Goal: Information Seeking & Learning: Learn about a topic

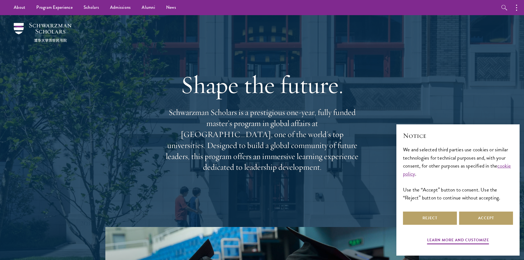
drag, startPoint x: 188, startPoint y: 81, endPoint x: 367, endPoint y: 179, distance: 203.8
click at [367, 179] on div "Shape the future. Schwarzman Scholars is a prestigious one-year, fully funded m…" at bounding box center [262, 121] width 396 height 212
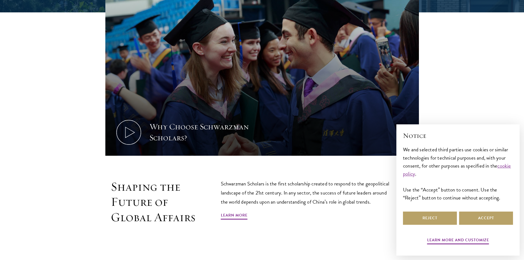
scroll to position [330, 0]
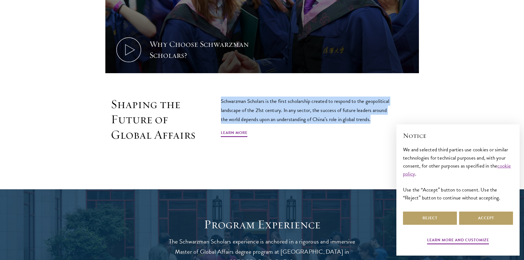
drag, startPoint x: 213, startPoint y: 98, endPoint x: 379, endPoint y: 118, distance: 167.7
click at [373, 117] on div "Shaping the Future of Global Affairs Schwarzman Scholars is the first scholarsh…" at bounding box center [261, 132] width 313 height 71
click at [379, 118] on p "Schwarzman Scholars is the first scholarship created to respond to the geopolit…" at bounding box center [307, 110] width 173 height 27
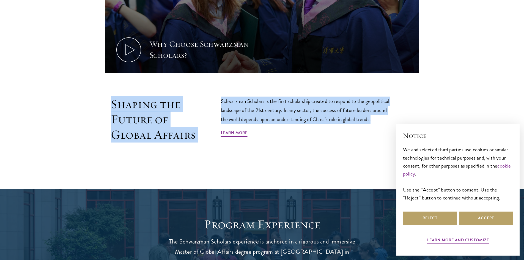
drag, startPoint x: 377, startPoint y: 119, endPoint x: 102, endPoint y: 97, distance: 275.6
click at [102, 97] on div "Shaping the Future of Global Affairs Schwarzman Scholars is the first scholarsh…" at bounding box center [262, 132] width 396 height 71
click at [101, 97] on div "Shaping the Future of Global Affairs Schwarzman Scholars is the first scholarsh…" at bounding box center [262, 132] width 396 height 71
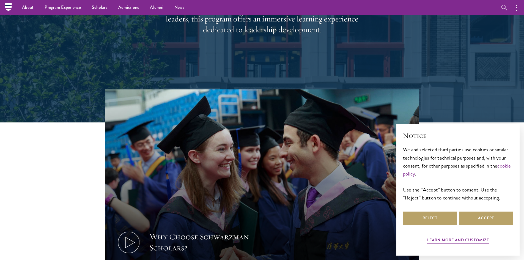
scroll to position [0, 0]
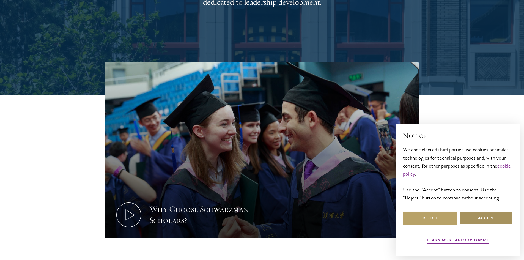
click at [476, 222] on button "Accept" at bounding box center [486, 217] width 54 height 13
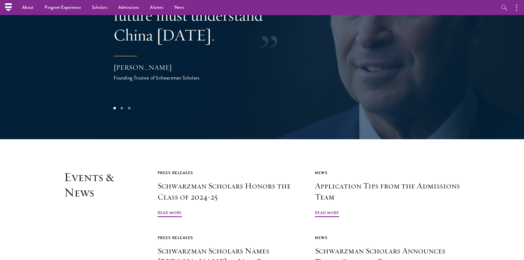
scroll to position [1197, 0]
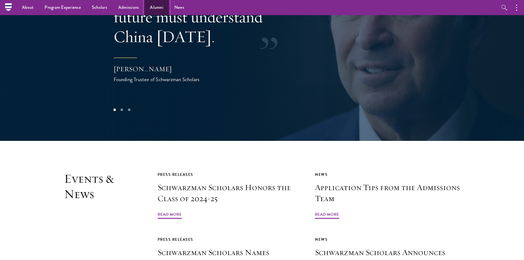
click at [154, 6] on link "Alumni" at bounding box center [156, 7] width 24 height 15
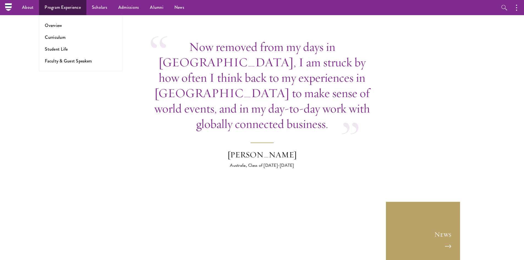
scroll to position [2043, 0]
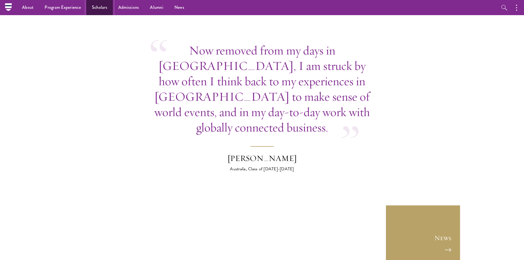
click at [104, 10] on link "Scholars" at bounding box center [99, 7] width 26 height 15
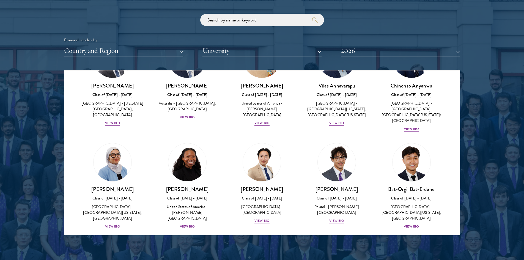
scroll to position [330, 0]
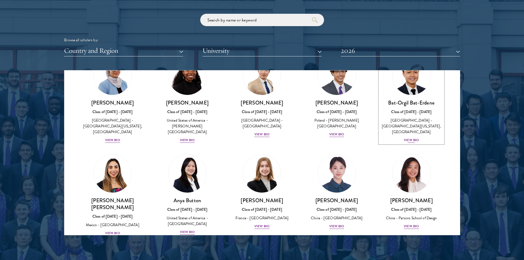
click at [402, 129] on div "[PERSON_NAME] Bat-Erdene Class of [DATE] - [DATE] [GEOGRAPHIC_DATA] - [GEOGRAPH…" at bounding box center [411, 121] width 64 height 44
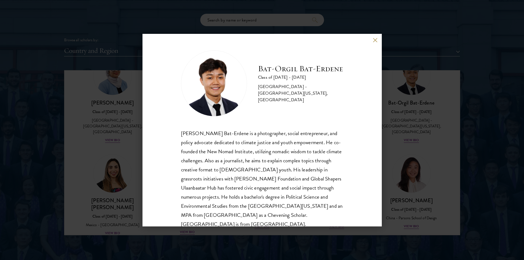
scroll to position [10, 0]
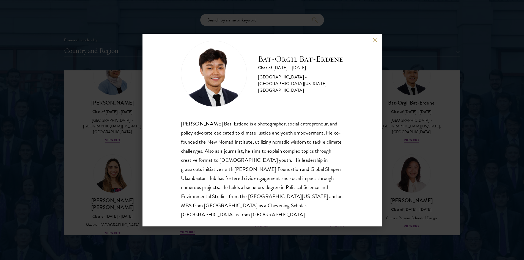
click at [373, 42] on button at bounding box center [375, 40] width 5 height 5
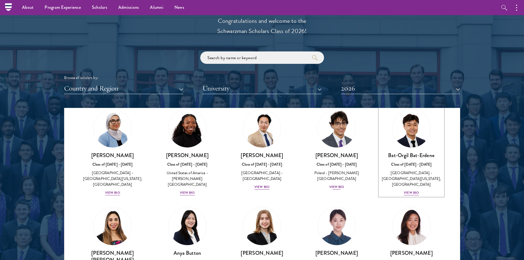
scroll to position [660, 0]
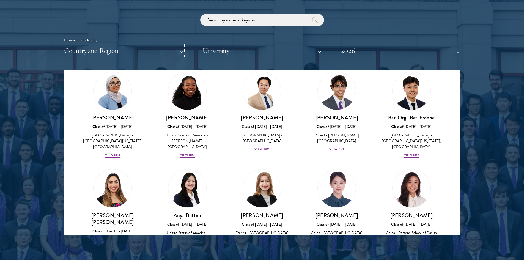
click at [126, 51] on button "Country and Region" at bounding box center [123, 50] width 119 height 11
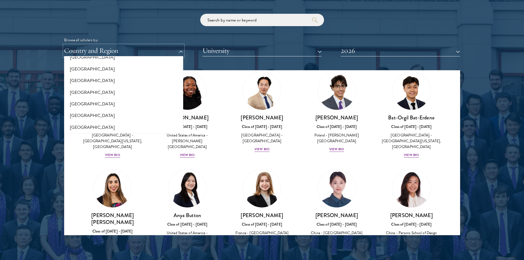
scroll to position [165, 0]
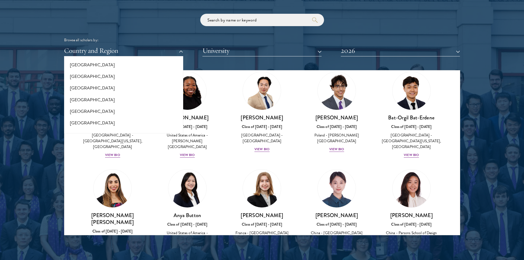
drag, startPoint x: 137, startPoint y: 38, endPoint x: 136, endPoint y: 41, distance: 3.2
drag, startPoint x: 136, startPoint y: 41, endPoint x: 100, endPoint y: 38, distance: 36.7
click at [100, 38] on div "Browse all scholars by:" at bounding box center [262, 40] width 396 height 6
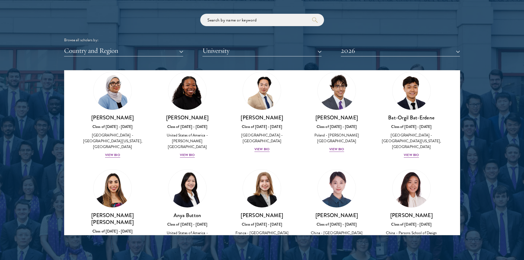
click at [189, 52] on div "Country and Region All Countries and Regions [GEOGRAPHIC_DATA] [GEOGRAPHIC_DATA…" at bounding box center [262, 50] width 396 height 11
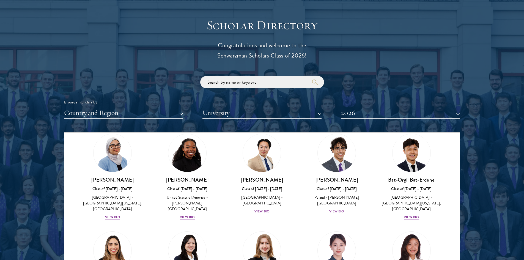
scroll to position [605, 0]
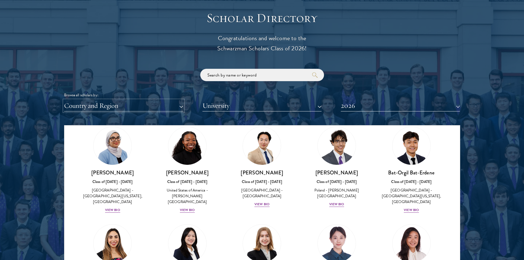
click at [179, 104] on button "Country and Region" at bounding box center [123, 105] width 119 height 11
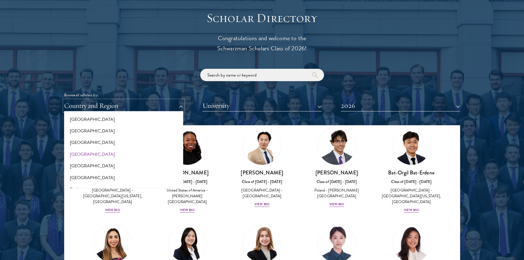
scroll to position [55, 0]
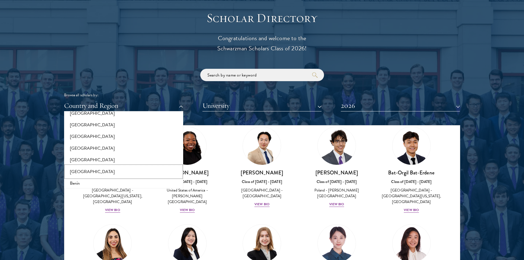
click at [82, 171] on button "[GEOGRAPHIC_DATA]" at bounding box center [124, 172] width 116 height 12
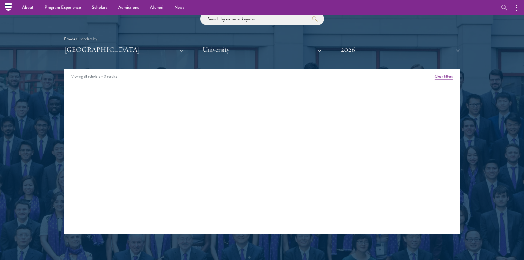
scroll to position [660, 0]
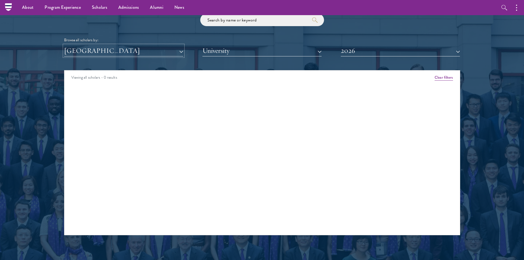
click at [179, 51] on button "[GEOGRAPHIC_DATA]" at bounding box center [123, 50] width 119 height 11
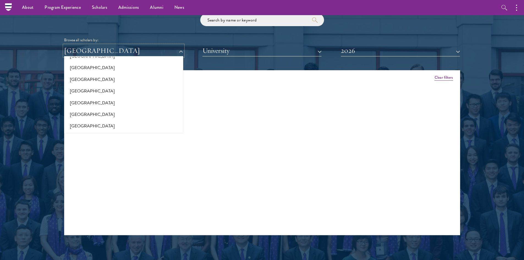
scroll to position [550, 0]
click at [90, 112] on button "[GEOGRAPHIC_DATA]" at bounding box center [124, 111] width 116 height 12
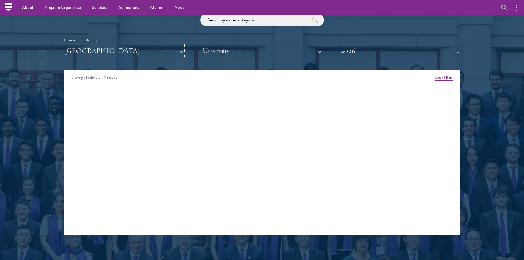
click at [133, 51] on button "[GEOGRAPHIC_DATA]" at bounding box center [123, 50] width 119 height 11
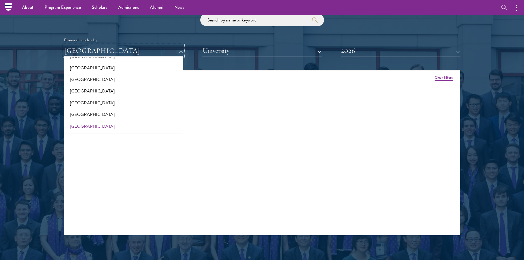
scroll to position [577, 0]
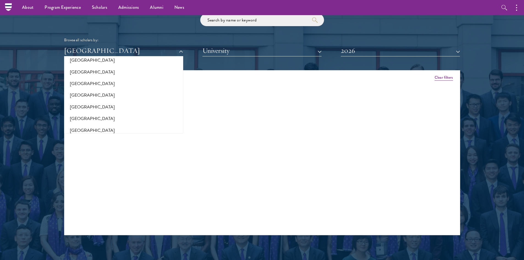
click at [275, 114] on div "Viewing all scholars - 0 results Clear filters Amber Class of [DATE] - [DATE] […" at bounding box center [262, 152] width 396 height 165
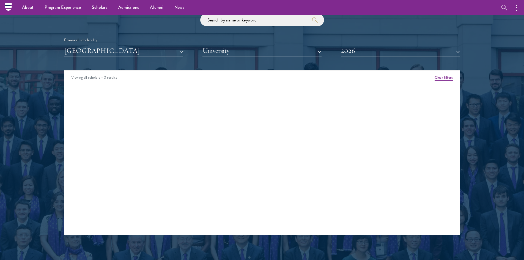
click at [379, 44] on div "Browse all scholars by: [GEOGRAPHIC_DATA] All Countries and Regions [GEOGRAPHIC…" at bounding box center [262, 35] width 396 height 43
click at [389, 55] on button "2026" at bounding box center [400, 50] width 119 height 11
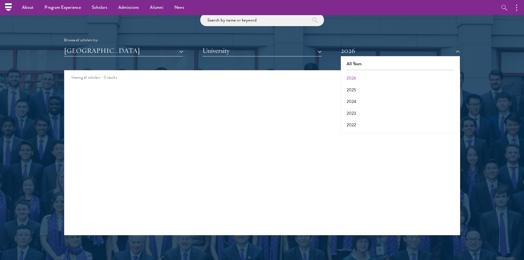
click at [474, 59] on div at bounding box center [262, 95] width 524 height 335
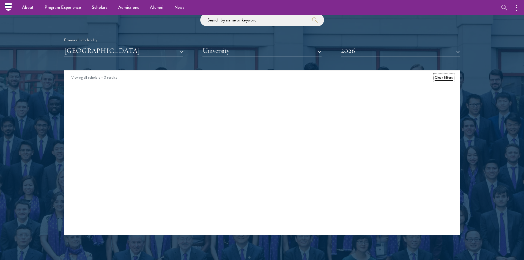
click at [445, 78] on button "Clear filters" at bounding box center [443, 78] width 18 height 6
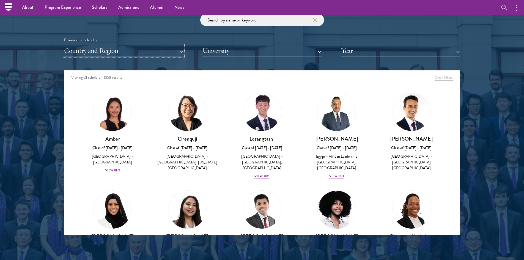
click at [131, 54] on button "Country and Region" at bounding box center [123, 50] width 119 height 11
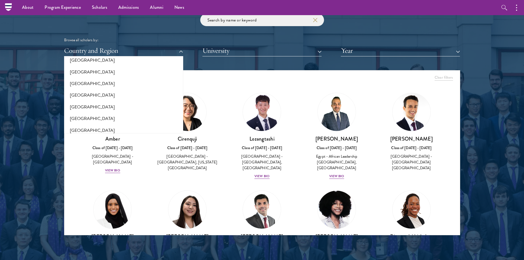
click at [41, 75] on div at bounding box center [262, 95] width 524 height 335
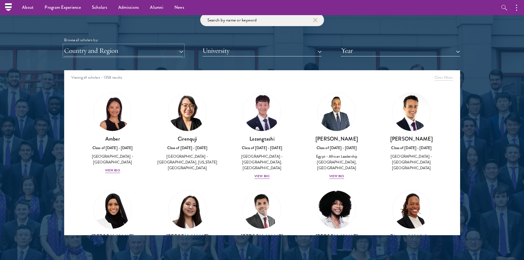
click at [123, 52] on button "Country and Region" at bounding box center [123, 50] width 119 height 11
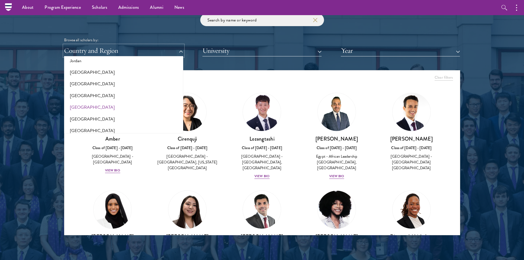
scroll to position [550, 0]
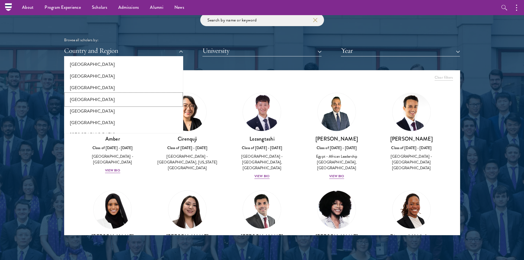
click at [87, 96] on button "[GEOGRAPHIC_DATA]" at bounding box center [124, 100] width 116 height 12
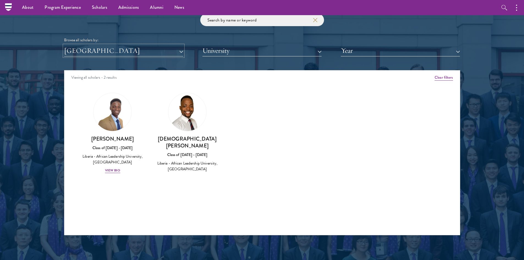
click at [109, 48] on button "[GEOGRAPHIC_DATA]" at bounding box center [123, 50] width 119 height 11
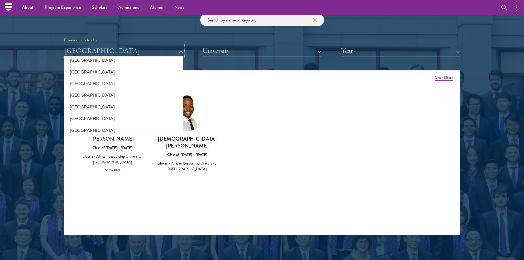
scroll to position [550, 0]
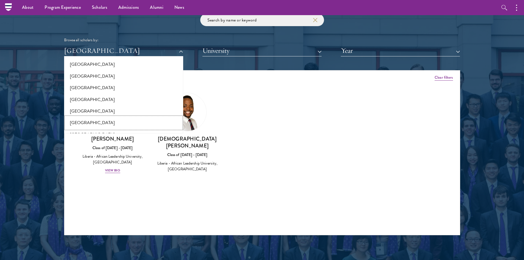
click at [108, 123] on button "[GEOGRAPHIC_DATA]" at bounding box center [124, 123] width 116 height 12
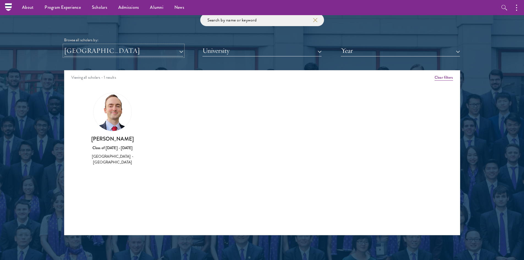
click at [135, 52] on button "[GEOGRAPHIC_DATA]" at bounding box center [123, 50] width 119 height 11
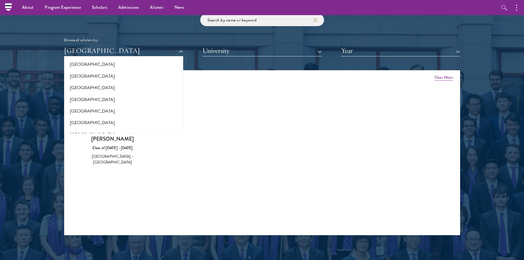
click at [260, 131] on div "Amber Class of [DATE] - [DATE] [GEOGRAPHIC_DATA] - [GEOGRAPHIC_DATA] View Bio C…" at bounding box center [261, 134] width 395 height 96
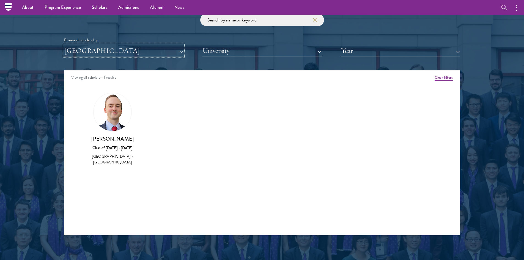
click at [135, 53] on button "[GEOGRAPHIC_DATA]" at bounding box center [123, 50] width 119 height 11
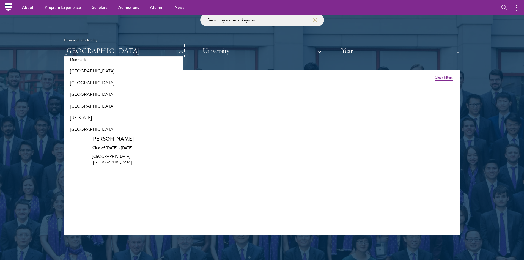
scroll to position [275, 0]
click at [81, 128] on button "[GEOGRAPHIC_DATA]" at bounding box center [124, 130] width 116 height 12
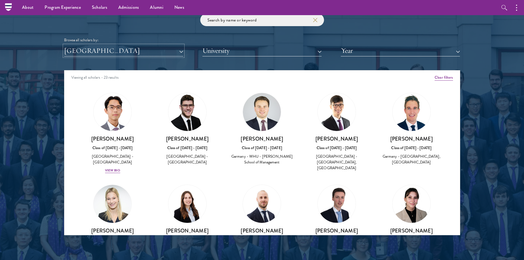
click at [182, 47] on button "[GEOGRAPHIC_DATA]" at bounding box center [123, 50] width 119 height 11
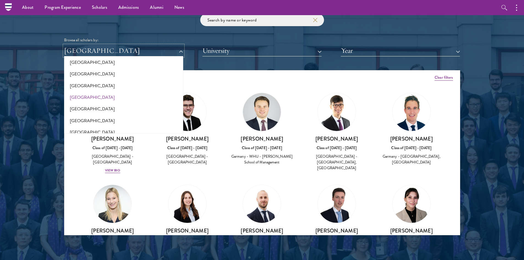
scroll to position [55, 0]
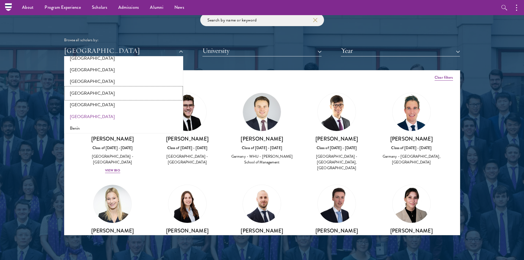
click at [92, 93] on button "[GEOGRAPHIC_DATA]" at bounding box center [124, 93] width 116 height 12
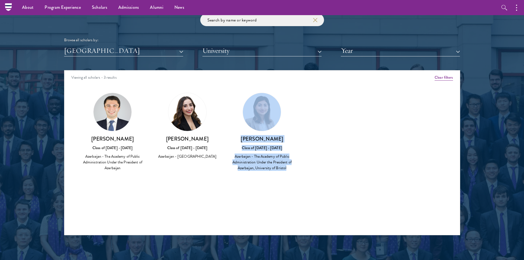
drag, startPoint x: 323, startPoint y: 165, endPoint x: 276, endPoint y: 106, distance: 74.9
click at [271, 99] on div "Amber Class of [DATE] - [DATE] [GEOGRAPHIC_DATA] - [GEOGRAPHIC_DATA] View Bio C…" at bounding box center [261, 137] width 395 height 102
click at [361, 158] on div "Amber Class of [DATE] - [DATE] [GEOGRAPHIC_DATA] - [GEOGRAPHIC_DATA] View Bio C…" at bounding box center [261, 137] width 395 height 102
click at [310, 155] on div "Amber Class of [DATE] - [DATE] [GEOGRAPHIC_DATA] - [GEOGRAPHIC_DATA] View Bio C…" at bounding box center [261, 137] width 395 height 102
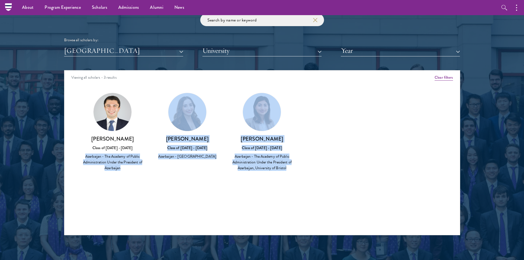
drag, startPoint x: 82, startPoint y: 155, endPoint x: 288, endPoint y: 175, distance: 207.8
click at [288, 175] on div "Amber Class of [DATE] - [DATE] [GEOGRAPHIC_DATA] - [GEOGRAPHIC_DATA] View Bio C…" at bounding box center [261, 137] width 395 height 102
drag, startPoint x: 119, startPoint y: 180, endPoint x: 119, endPoint y: 175, distance: 4.4
click at [119, 179] on div "Amber Class of [DATE] - [DATE] [GEOGRAPHIC_DATA] - [GEOGRAPHIC_DATA] View Bio C…" at bounding box center [261, 137] width 395 height 102
click at [118, 170] on div "Azerbaijan - The Academy of Public Administration Under the President of Azerba…" at bounding box center [113, 161] width 64 height 17
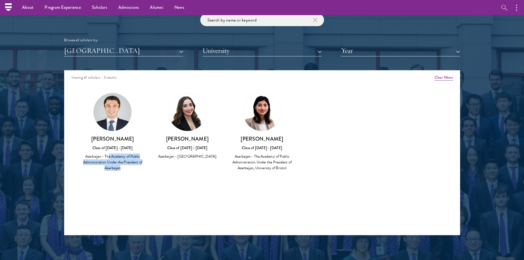
drag, startPoint x: 108, startPoint y: 156, endPoint x: 121, endPoint y: 169, distance: 17.9
click at [121, 169] on div "Azerbaijan - The Academy of Public Administration Under the President of Azerba…" at bounding box center [113, 161] width 64 height 17
click at [181, 167] on div "Amber Class of [DATE] - [DATE] [GEOGRAPHIC_DATA] - [GEOGRAPHIC_DATA] View Bio C…" at bounding box center [261, 137] width 395 height 102
drag, startPoint x: 256, startPoint y: 156, endPoint x: 255, endPoint y: 169, distance: 13.0
click at [255, 169] on div "Azerbaijan - The Academy of Public Administration Under the President of Azerba…" at bounding box center [262, 161] width 64 height 17
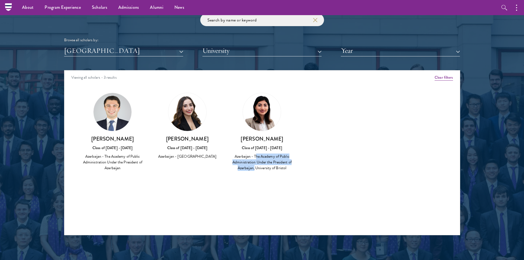
click at [255, 169] on div "Azerbaijan - The Academy of Public Administration Under the President of Azerba…" at bounding box center [262, 161] width 64 height 17
click at [260, 169] on div "Azerbaijan - The Academy of Public Administration Under the President of Azerba…" at bounding box center [262, 161] width 64 height 17
drag, startPoint x: 258, startPoint y: 169, endPoint x: 299, endPoint y: 169, distance: 41.8
click at [299, 169] on div "Amber Class of [DATE] - [DATE] [GEOGRAPHIC_DATA] - [GEOGRAPHIC_DATA] View Bio C…" at bounding box center [261, 137] width 395 height 102
click at [266, 172] on div "[PERSON_NAME] Class of [DATE] - [DATE] Azerbaijan - The Academy of Public Admin…" at bounding box center [262, 132] width 75 height 90
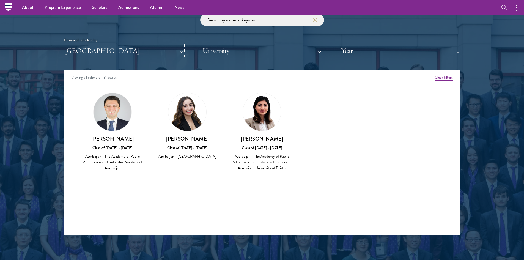
click at [182, 51] on button "[GEOGRAPHIC_DATA]" at bounding box center [123, 50] width 119 height 11
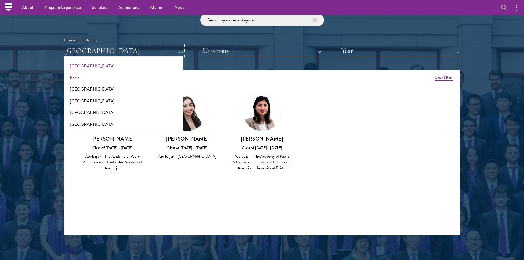
scroll to position [110, 0]
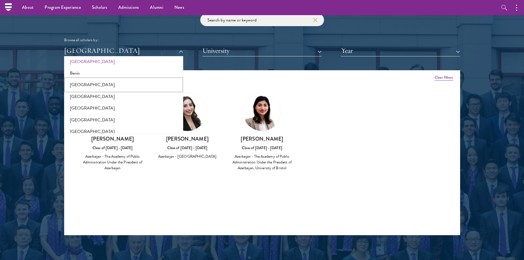
click at [99, 86] on button "[GEOGRAPHIC_DATA]" at bounding box center [124, 85] width 116 height 12
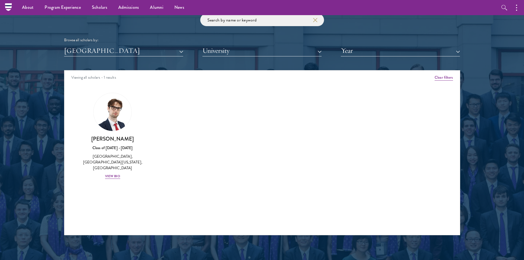
click at [148, 36] on div "Browse all scholars by: [GEOGRAPHIC_DATA] All Countries and Regions [GEOGRAPHIC…" at bounding box center [262, 35] width 396 height 43
click at [154, 43] on div "Browse all scholars by: [GEOGRAPHIC_DATA] All Countries and Regions [GEOGRAPHIC…" at bounding box center [262, 35] width 396 height 43
click at [179, 51] on button "[GEOGRAPHIC_DATA]" at bounding box center [123, 50] width 119 height 11
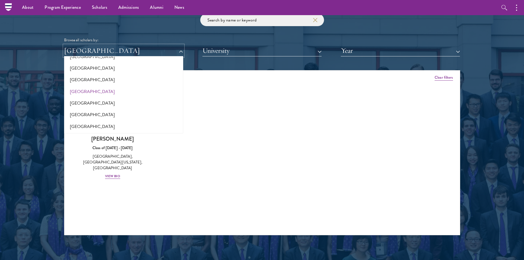
scroll to position [192, 0]
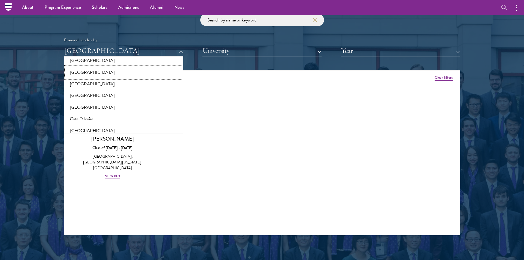
click at [85, 72] on button "[GEOGRAPHIC_DATA]" at bounding box center [124, 73] width 116 height 12
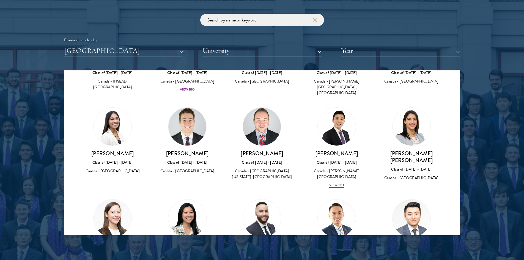
scroll to position [440, 0]
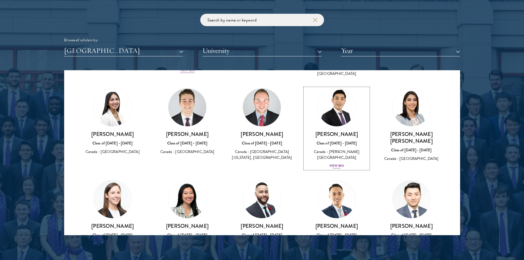
click at [333, 145] on div "[PERSON_NAME] Class of [DATE] - [DATE] [GEOGRAPHIC_DATA] - [PERSON_NAME][GEOGRA…" at bounding box center [337, 150] width 64 height 38
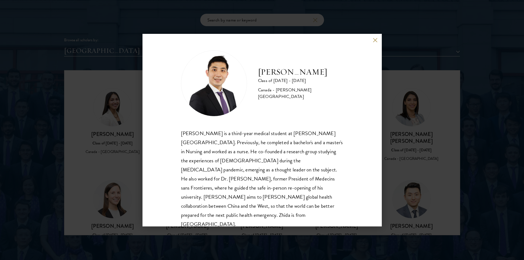
scroll to position [1, 0]
drag, startPoint x: 268, startPoint y: 129, endPoint x: 319, endPoint y: 126, distance: 51.2
click at [319, 126] on div "[PERSON_NAME] Class of [DATE] - [DATE] [GEOGRAPHIC_DATA] - [PERSON_NAME][GEOGRA…" at bounding box center [262, 139] width 162 height 178
drag, startPoint x: 191, startPoint y: 142, endPoint x: 247, endPoint y: 139, distance: 55.9
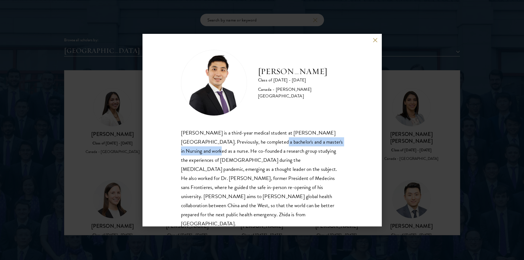
click at [240, 139] on div "[PERSON_NAME] Class of [DATE] - [DATE] [GEOGRAPHIC_DATA] - [PERSON_NAME][GEOGRA…" at bounding box center [261, 130] width 239 height 192
click at [289, 142] on p "[PERSON_NAME] is a third-year medical student at [PERSON_NAME][GEOGRAPHIC_DATA]…" at bounding box center [262, 178] width 162 height 100
drag, startPoint x: 289, startPoint y: 142, endPoint x: 222, endPoint y: 143, distance: 66.8
click at [222, 143] on p "[PERSON_NAME] is a third-year medical student at [PERSON_NAME][GEOGRAPHIC_DATA]…" at bounding box center [262, 178] width 162 height 100
click at [276, 144] on p "[PERSON_NAME] is a third-year medical student at [PERSON_NAME][GEOGRAPHIC_DATA]…" at bounding box center [262, 178] width 162 height 100
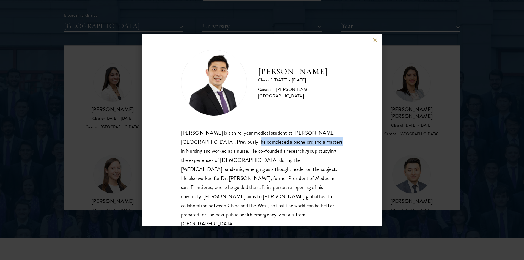
scroll to position [687, 0]
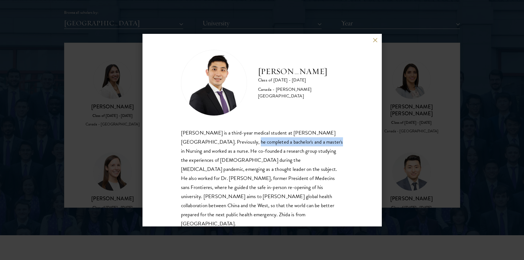
click at [274, 147] on p "[PERSON_NAME] is a third-year medical student at [PERSON_NAME][GEOGRAPHIC_DATA]…" at bounding box center [262, 178] width 162 height 100
click at [320, 148] on p "[PERSON_NAME] is a third-year medical student at [PERSON_NAME][GEOGRAPHIC_DATA]…" at bounding box center [262, 178] width 162 height 100
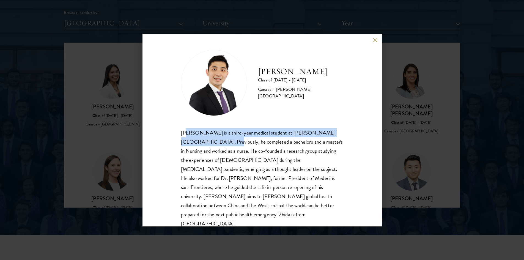
drag, startPoint x: 186, startPoint y: 133, endPoint x: 194, endPoint y: 141, distance: 11.5
click at [194, 141] on p "[PERSON_NAME] is a third-year medical student at [PERSON_NAME][GEOGRAPHIC_DATA]…" at bounding box center [262, 178] width 162 height 100
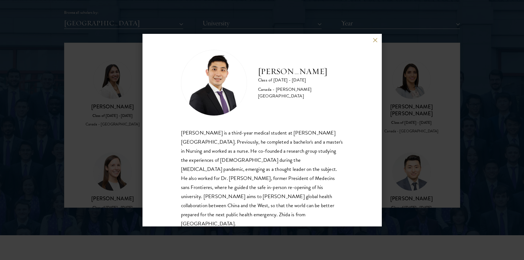
click at [207, 156] on p "[PERSON_NAME] is a third-year medical student at [PERSON_NAME][GEOGRAPHIC_DATA]…" at bounding box center [262, 178] width 162 height 100
drag, startPoint x: 266, startPoint y: 167, endPoint x: 283, endPoint y: 167, distance: 17.6
click at [283, 167] on p "[PERSON_NAME] is a third-year medical student at [PERSON_NAME][GEOGRAPHIC_DATA]…" at bounding box center [262, 178] width 162 height 100
drag, startPoint x: 253, startPoint y: 168, endPoint x: 301, endPoint y: 168, distance: 47.6
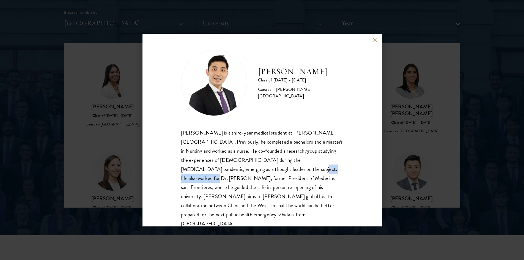
click at [301, 168] on p "[PERSON_NAME] is a third-year medical student at [PERSON_NAME][GEOGRAPHIC_DATA]…" at bounding box center [262, 178] width 162 height 100
drag, startPoint x: 181, startPoint y: 177, endPoint x: 233, endPoint y: 178, distance: 52.5
click at [233, 178] on p "[PERSON_NAME] is a third-year medical student at [PERSON_NAME][GEOGRAPHIC_DATA]…" at bounding box center [262, 178] width 162 height 100
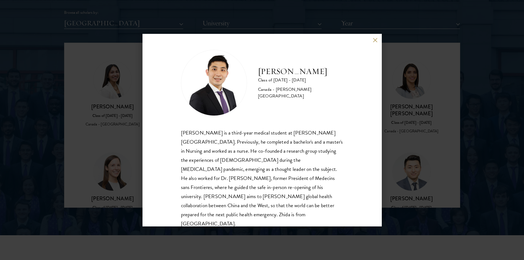
click at [243, 179] on p "[PERSON_NAME] is a third-year medical student at [PERSON_NAME][GEOGRAPHIC_DATA]…" at bounding box center [262, 178] width 162 height 100
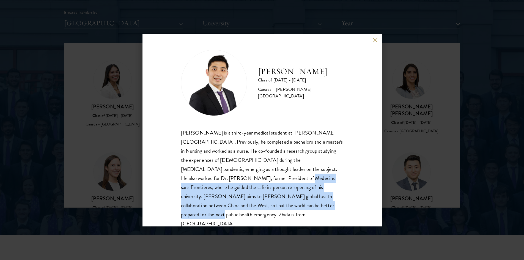
drag, startPoint x: 239, startPoint y: 179, endPoint x: 269, endPoint y: 202, distance: 37.9
click at [268, 201] on p "[PERSON_NAME] is a third-year medical student at [PERSON_NAME][GEOGRAPHIC_DATA]…" at bounding box center [262, 178] width 162 height 100
click at [269, 202] on p "[PERSON_NAME] is a third-year medical student at [PERSON_NAME][GEOGRAPHIC_DATA]…" at bounding box center [262, 178] width 162 height 100
drag, startPoint x: 281, startPoint y: 208, endPoint x: 186, endPoint y: 178, distance: 99.4
click at [186, 178] on p "[PERSON_NAME] is a third-year medical student at [PERSON_NAME][GEOGRAPHIC_DATA]…" at bounding box center [262, 178] width 162 height 100
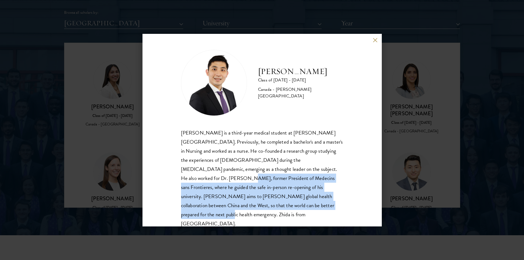
click at [186, 178] on p "[PERSON_NAME] is a third-year medical student at [PERSON_NAME][GEOGRAPHIC_DATA]…" at bounding box center [262, 178] width 162 height 100
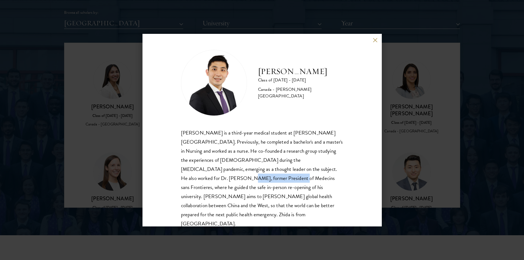
drag, startPoint x: 183, startPoint y: 178, endPoint x: 234, endPoint y: 179, distance: 50.3
click at [234, 179] on p "[PERSON_NAME] is a third-year medical student at [PERSON_NAME][GEOGRAPHIC_DATA]…" at bounding box center [262, 178] width 162 height 100
click at [240, 178] on p "[PERSON_NAME] is a third-year medical student at [PERSON_NAME][GEOGRAPHIC_DATA]…" at bounding box center [262, 178] width 162 height 100
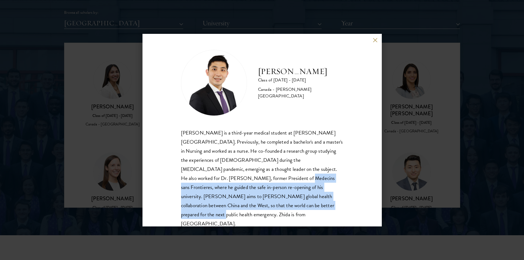
drag, startPoint x: 238, startPoint y: 178, endPoint x: 273, endPoint y: 205, distance: 44.4
click at [272, 205] on p "[PERSON_NAME] is a third-year medical student at [PERSON_NAME][GEOGRAPHIC_DATA]…" at bounding box center [262, 178] width 162 height 100
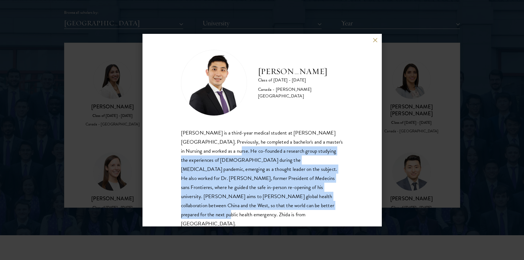
drag, startPoint x: 276, startPoint y: 205, endPoint x: 231, endPoint y: 158, distance: 65.9
click at [205, 150] on p "[PERSON_NAME] is a third-year medical student at [PERSON_NAME][GEOGRAPHIC_DATA]…" at bounding box center [262, 178] width 162 height 100
click at [240, 161] on p "[PERSON_NAME] is a third-year medical student at [PERSON_NAME][GEOGRAPHIC_DATA]…" at bounding box center [262, 178] width 162 height 100
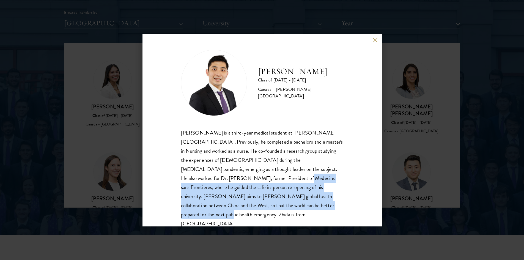
drag, startPoint x: 237, startPoint y: 177, endPoint x: 278, endPoint y: 207, distance: 51.1
click at [278, 207] on p "[PERSON_NAME] is a third-year medical student at [PERSON_NAME][GEOGRAPHIC_DATA]…" at bounding box center [262, 178] width 162 height 100
drag, startPoint x: 275, startPoint y: 208, endPoint x: 235, endPoint y: 178, distance: 50.0
click at [235, 178] on p "[PERSON_NAME] is a third-year medical student at [PERSON_NAME][GEOGRAPHIC_DATA]…" at bounding box center [262, 178] width 162 height 100
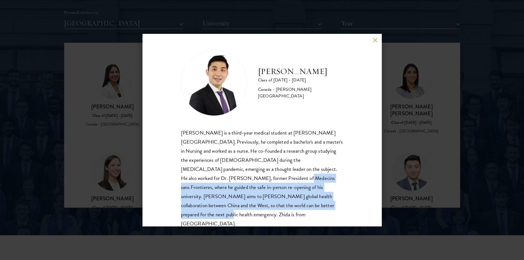
click at [235, 178] on p "[PERSON_NAME] is a third-year medical student at [PERSON_NAME][GEOGRAPHIC_DATA]…" at bounding box center [262, 178] width 162 height 100
drag, startPoint x: 237, startPoint y: 178, endPoint x: 277, endPoint y: 205, distance: 48.5
click at [277, 205] on p "[PERSON_NAME] is a third-year medical student at [PERSON_NAME][GEOGRAPHIC_DATA]…" at bounding box center [262, 178] width 162 height 100
drag, startPoint x: 280, startPoint y: 205, endPoint x: 241, endPoint y: 177, distance: 47.7
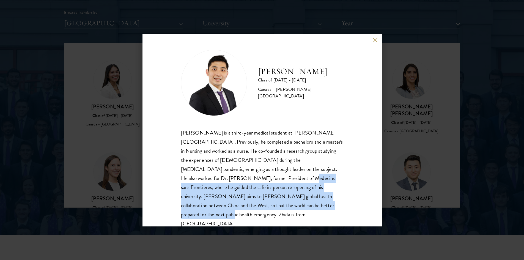
click at [241, 177] on p "[PERSON_NAME] is a third-year medical student at [PERSON_NAME][GEOGRAPHIC_DATA]…" at bounding box center [262, 178] width 162 height 100
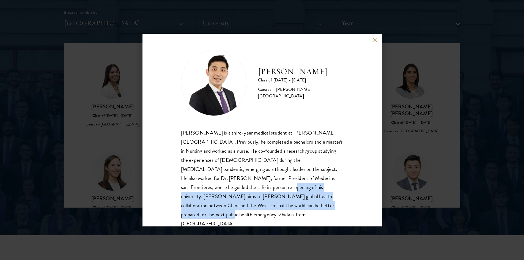
drag, startPoint x: 212, startPoint y: 188, endPoint x: 280, endPoint y: 203, distance: 69.3
click at [280, 203] on p "[PERSON_NAME] is a third-year medical student at [PERSON_NAME][GEOGRAPHIC_DATA]…" at bounding box center [262, 178] width 162 height 100
click at [279, 203] on p "[PERSON_NAME] is a third-year medical student at [PERSON_NAME][GEOGRAPHIC_DATA]…" at bounding box center [262, 178] width 162 height 100
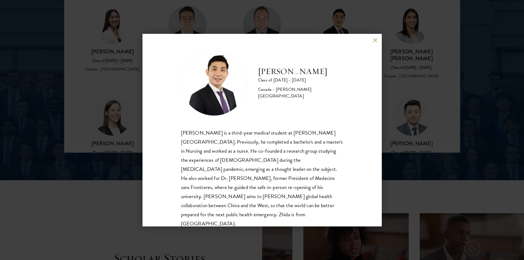
scroll to position [0, 0]
click at [376, 43] on div "[PERSON_NAME] Class of [DATE] - [DATE] [GEOGRAPHIC_DATA] - [PERSON_NAME][GEOGRA…" at bounding box center [261, 130] width 239 height 192
click at [375, 41] on button at bounding box center [375, 40] width 5 height 5
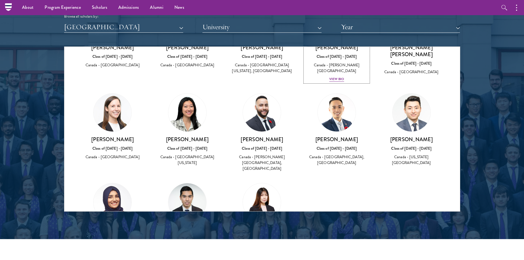
scroll to position [522, 0]
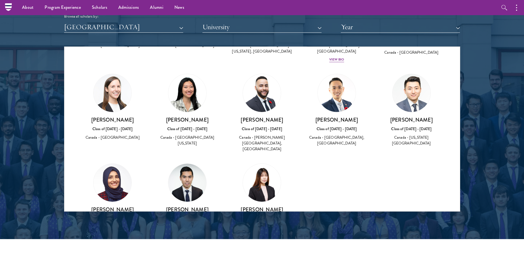
drag, startPoint x: 116, startPoint y: 103, endPoint x: 137, endPoint y: 103, distance: 20.9
click at [137, 116] on h3 "[PERSON_NAME]" at bounding box center [113, 119] width 64 height 7
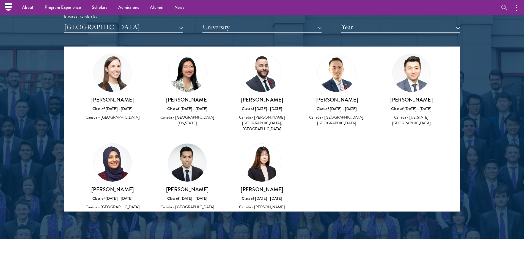
scroll to position [550, 0]
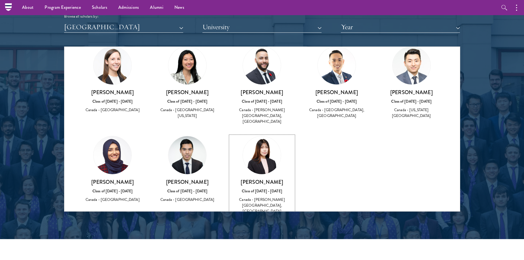
click at [260, 188] on div "Class of [DATE] - [DATE]" at bounding box center [262, 191] width 64 height 6
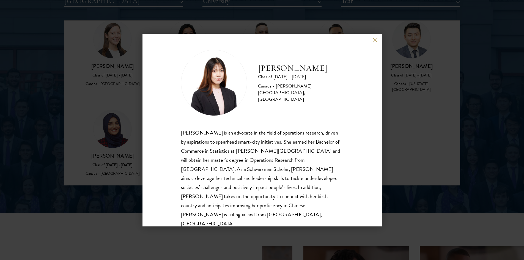
scroll to position [711, 0]
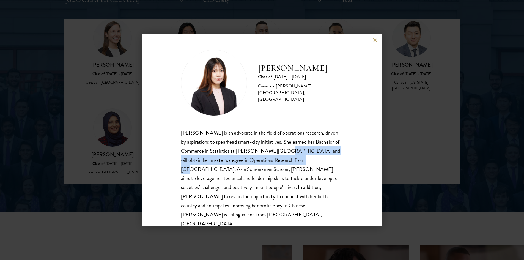
drag, startPoint x: 282, startPoint y: 150, endPoint x: 300, endPoint y: 160, distance: 20.7
click at [300, 160] on div "[PERSON_NAME] is an advocate in the field of operations research, driven by asp…" at bounding box center [262, 178] width 162 height 100
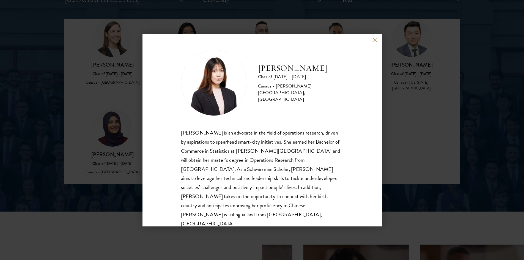
click at [223, 166] on div "[PERSON_NAME] is an advocate in the field of operations research, driven by asp…" at bounding box center [262, 178] width 162 height 100
drag, startPoint x: 188, startPoint y: 169, endPoint x: 235, endPoint y: 167, distance: 47.9
click at [235, 167] on div "[PERSON_NAME] is an advocate in the field of operations research, driven by asp…" at bounding box center [262, 178] width 162 height 100
drag, startPoint x: 263, startPoint y: 78, endPoint x: 304, endPoint y: 78, distance: 41.5
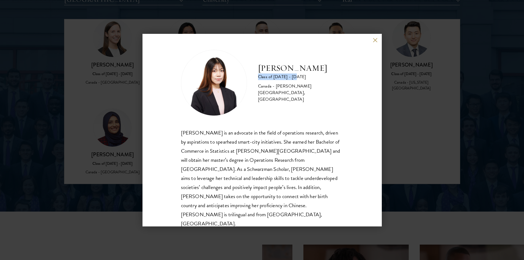
click at [304, 78] on div "[PERSON_NAME] Class of [DATE] - [DATE] [GEOGRAPHIC_DATA] - [PERSON_NAME][GEOGRA…" at bounding box center [262, 83] width 162 height 66
click at [304, 78] on div "Class of [DATE] - [DATE]" at bounding box center [300, 76] width 85 height 7
drag, startPoint x: 293, startPoint y: 160, endPoint x: 231, endPoint y: 161, distance: 62.7
click at [231, 161] on div "[PERSON_NAME] is an advocate in the field of operations research, driven by asp…" at bounding box center [262, 178] width 162 height 100
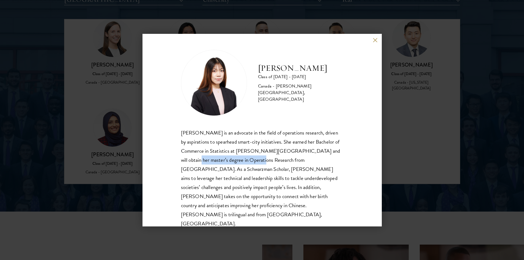
drag, startPoint x: 186, startPoint y: 164, endPoint x: 252, endPoint y: 159, distance: 66.5
click at [252, 159] on div "[PERSON_NAME] is an advocate in the field of operations research, driven by asp…" at bounding box center [262, 178] width 162 height 100
drag, startPoint x: 205, startPoint y: 161, endPoint x: 248, endPoint y: 159, distance: 43.5
click at [248, 159] on div "[PERSON_NAME] is an advocate in the field of operations research, driven by asp…" at bounding box center [262, 178] width 162 height 100
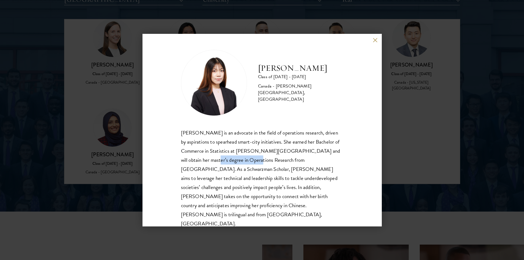
click at [248, 159] on div "[PERSON_NAME] is an advocate in the field of operations research, driven by asp…" at bounding box center [262, 178] width 162 height 100
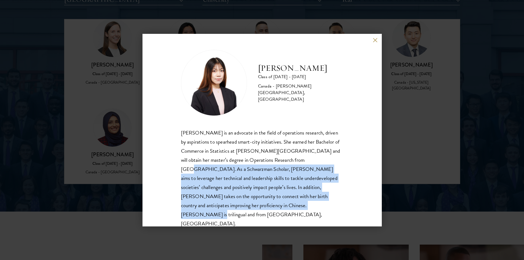
drag, startPoint x: 302, startPoint y: 160, endPoint x: 244, endPoint y: 207, distance: 74.5
click at [244, 207] on div "[PERSON_NAME] is an advocate in the field of operations research, driven by asp…" at bounding box center [262, 178] width 162 height 100
drag, startPoint x: 238, startPoint y: 206, endPoint x: 301, endPoint y: 159, distance: 77.7
click at [301, 159] on div "[PERSON_NAME] is an advocate in the field of operations research, driven by asp…" at bounding box center [262, 178] width 162 height 100
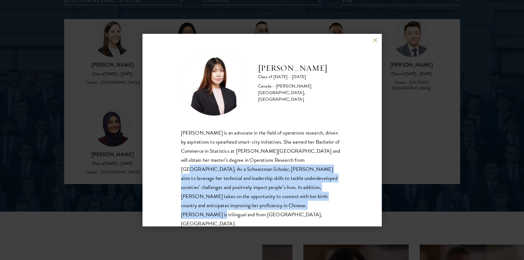
click at [301, 159] on div "[PERSON_NAME] is an advocate in the field of operations research, driven by asp…" at bounding box center [262, 178] width 162 height 100
drag, startPoint x: 236, startPoint y: 204, endPoint x: 304, endPoint y: 161, distance: 79.3
click at [304, 161] on div "[PERSON_NAME] is an advocate in the field of operations research, driven by asp…" at bounding box center [262, 178] width 162 height 100
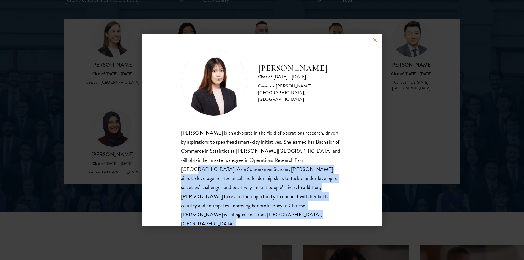
drag, startPoint x: 304, startPoint y: 161, endPoint x: 262, endPoint y: 206, distance: 60.9
click at [262, 206] on div "[PERSON_NAME] is an advocate in the field of operations research, driven by asp…" at bounding box center [262, 178] width 162 height 100
click at [262, 203] on div "[PERSON_NAME] is an advocate in the field of operations research, driven by asp…" at bounding box center [262, 178] width 162 height 100
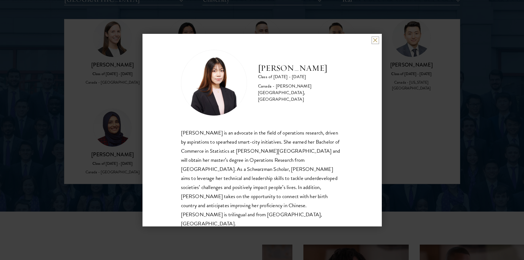
click at [376, 40] on button at bounding box center [375, 40] width 5 height 5
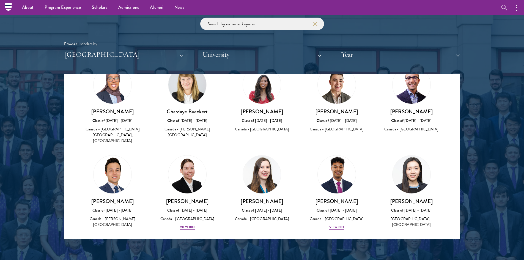
scroll to position [27, 0]
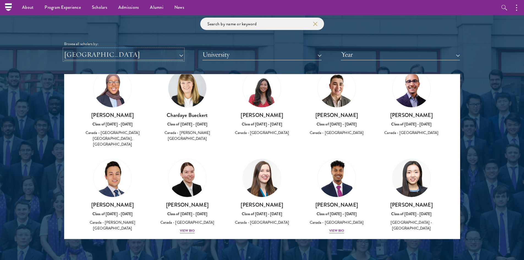
click at [179, 57] on button "[GEOGRAPHIC_DATA]" at bounding box center [123, 54] width 119 height 11
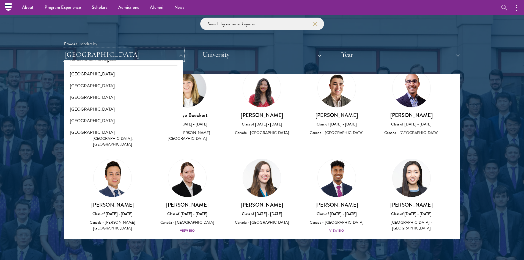
scroll to position [0, 0]
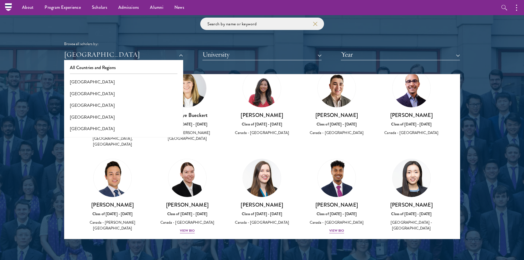
click at [476, 63] on div at bounding box center [262, 99] width 524 height 335
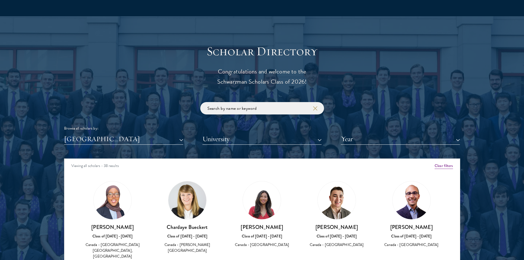
scroll to position [574, 0]
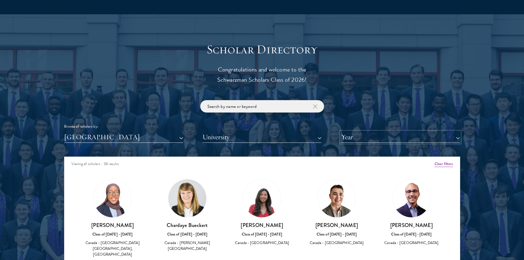
click at [393, 139] on button "Year" at bounding box center [400, 136] width 119 height 11
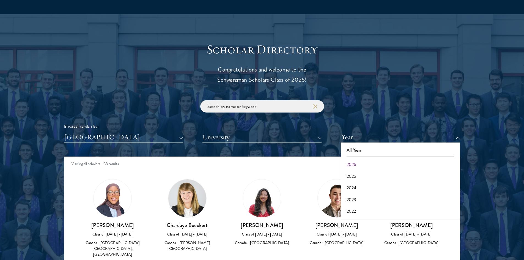
click at [441, 101] on div "Browse all scholars by: [GEOGRAPHIC_DATA] All Countries and Regions [GEOGRAPHIC…" at bounding box center [262, 121] width 396 height 43
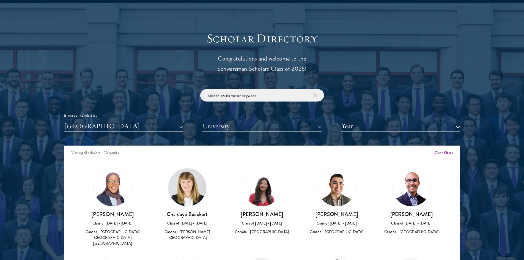
scroll to position [601, 0]
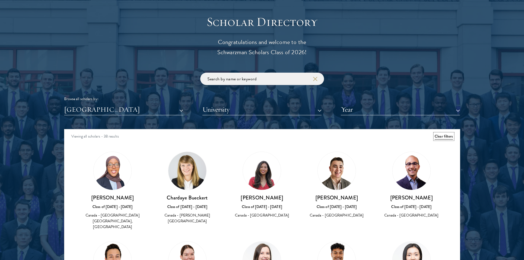
click at [441, 133] on button "Clear filters" at bounding box center [443, 136] width 18 height 6
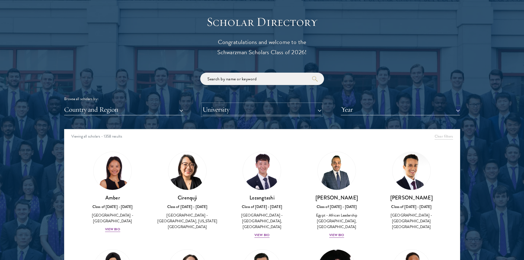
click at [225, 112] on button "University" at bounding box center [261, 109] width 119 height 11
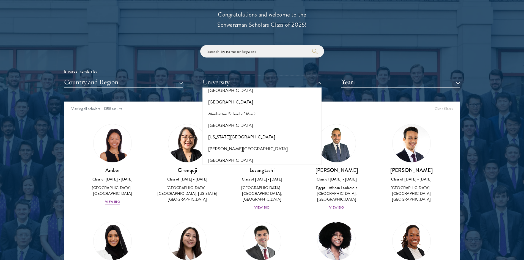
scroll to position [1952, 0]
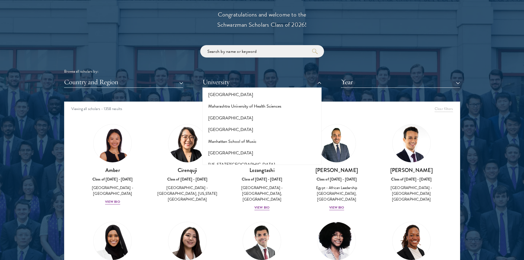
click at [234, 170] on button "[PERSON_NAME][GEOGRAPHIC_DATA]" at bounding box center [262, 176] width 116 height 12
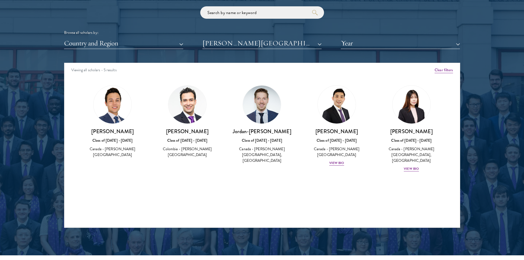
scroll to position [684, 0]
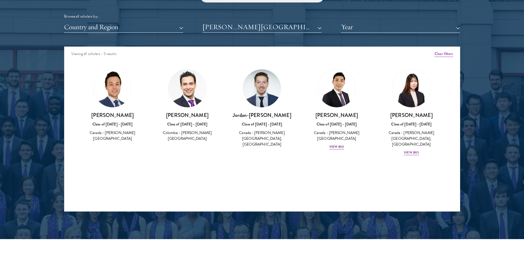
click at [256, 116] on h3 "Jordan-[PERSON_NAME]" at bounding box center [262, 115] width 64 height 7
click at [403, 162] on div "Amber Class of [DATE] - [DATE] [GEOGRAPHIC_DATA] - [GEOGRAPHIC_DATA] View Bio C…" at bounding box center [261, 117] width 395 height 110
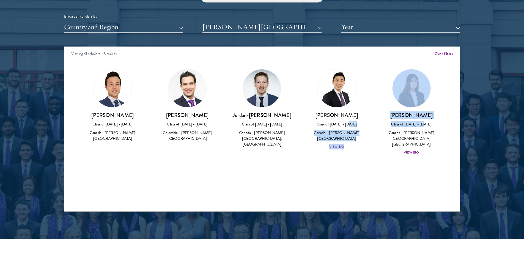
drag, startPoint x: 368, startPoint y: 124, endPoint x: 458, endPoint y: 123, distance: 89.1
click at [458, 123] on div "Amber Class of [DATE] - [DATE] [GEOGRAPHIC_DATA] - [GEOGRAPHIC_DATA] View Bio C…" at bounding box center [261, 117] width 395 height 110
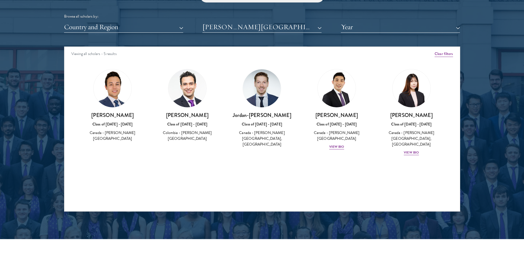
click at [465, 139] on div at bounding box center [262, 71] width 524 height 335
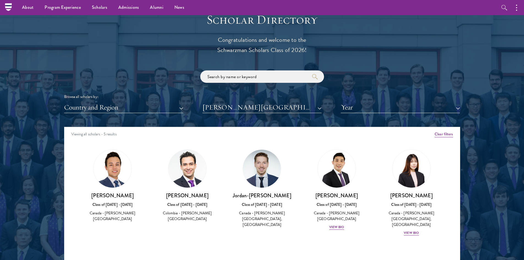
scroll to position [574, 0]
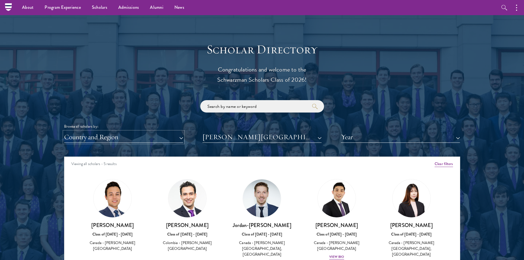
click at [159, 134] on button "Country and Region" at bounding box center [123, 136] width 119 height 11
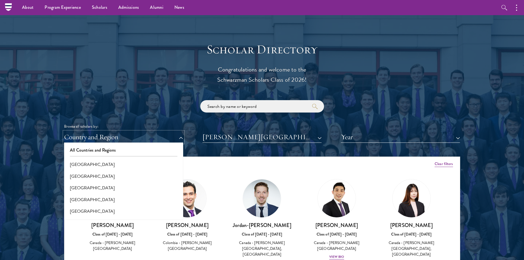
click at [159, 134] on button "Country and Region" at bounding box center [123, 136] width 119 height 11
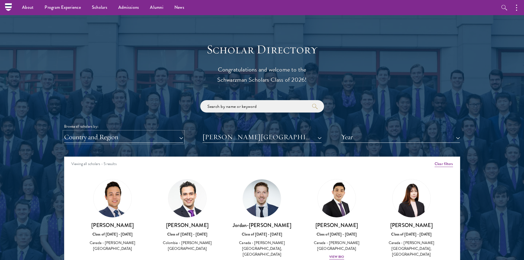
click at [168, 134] on button "Country and Region" at bounding box center [123, 136] width 119 height 11
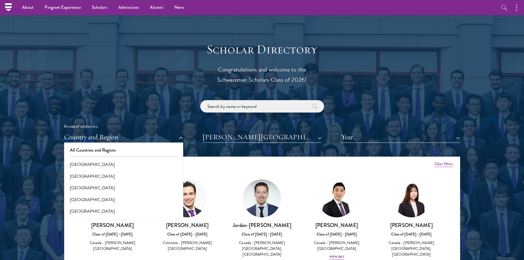
click at [155, 158] on div "All Countries and Regions [GEOGRAPHIC_DATA] [GEOGRAPHIC_DATA] [GEOGRAPHIC_DATA]…" at bounding box center [123, 181] width 119 height 77
click at [149, 164] on button "[GEOGRAPHIC_DATA]" at bounding box center [124, 165] width 116 height 12
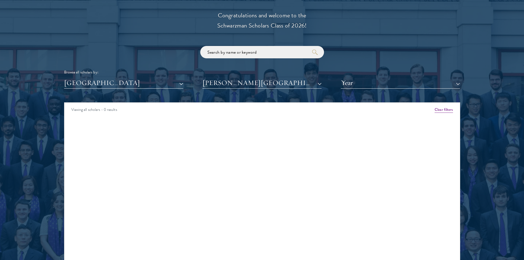
scroll to position [629, 0]
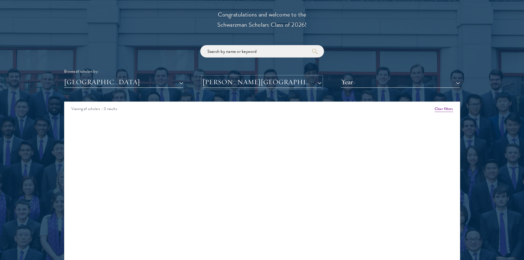
click at [254, 88] on button "[PERSON_NAME][GEOGRAPHIC_DATA]" at bounding box center [261, 81] width 119 height 11
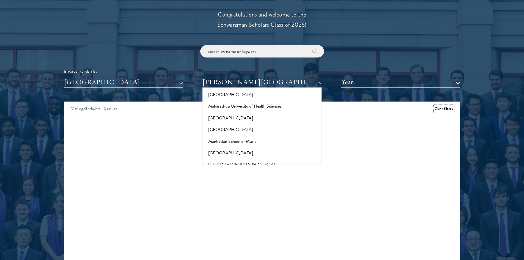
click at [440, 109] on button "Clear filters" at bounding box center [443, 109] width 18 height 6
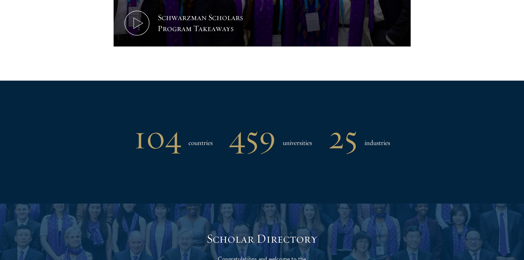
scroll to position [409, 0]
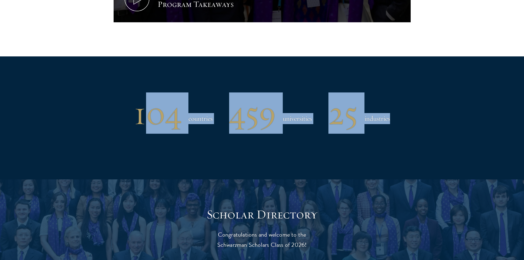
drag, startPoint x: 140, startPoint y: 114, endPoint x: 400, endPoint y: 124, distance: 260.0
click at [400, 124] on div "104 countries 459 universities 25 industries" at bounding box center [262, 113] width 396 height 29
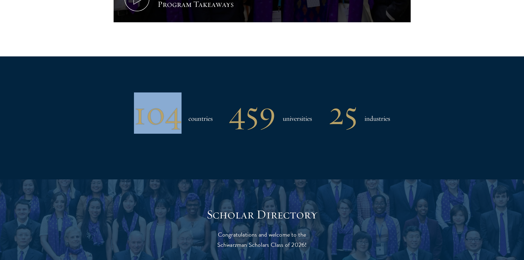
drag, startPoint x: 137, startPoint y: 117, endPoint x: 182, endPoint y: 121, distance: 45.0
click at [182, 121] on div "104 countries" at bounding box center [173, 113] width 79 height 29
drag, startPoint x: 143, startPoint y: 142, endPoint x: 142, endPoint y: 145, distance: 3.7
click at [143, 142] on div "104 countries 459 universities 25 industries" at bounding box center [262, 117] width 396 height 123
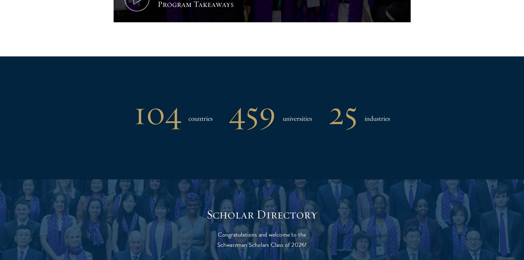
click at [197, 135] on div "104 countries 459 universities 25 industries" at bounding box center [262, 117] width 396 height 123
drag, startPoint x: 202, startPoint y: 114, endPoint x: 217, endPoint y: 115, distance: 15.7
click at [217, 115] on div "104 countries 459 universities 25 industries" at bounding box center [262, 113] width 396 height 29
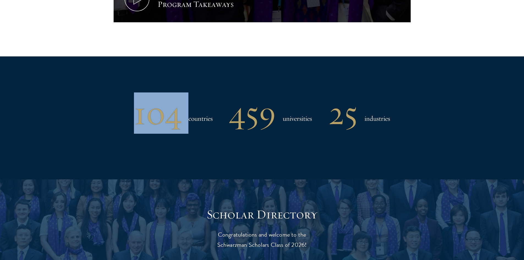
drag, startPoint x: 184, startPoint y: 120, endPoint x: 133, endPoint y: 113, distance: 51.9
click at [133, 113] on div "104 countries 459 universities 25 industries" at bounding box center [262, 113] width 396 height 29
click at [161, 77] on div "104 countries 459 universities 25 industries" at bounding box center [262, 117] width 396 height 123
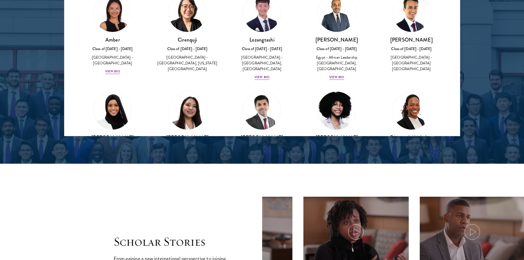
scroll to position [766, 0]
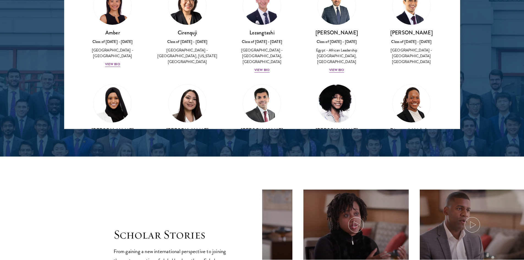
drag, startPoint x: 228, startPoint y: 112, endPoint x: 226, endPoint y: 106, distance: 6.3
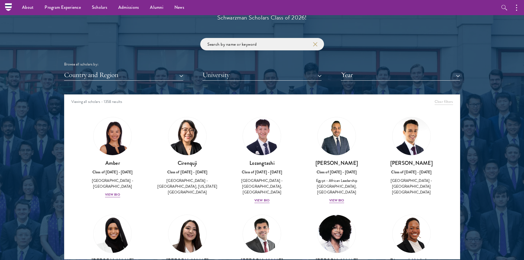
scroll to position [546, 0]
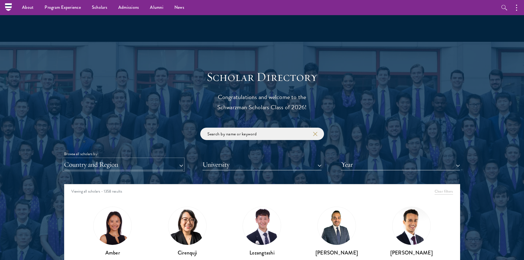
click at [98, 167] on button "Country and Region" at bounding box center [123, 164] width 119 height 11
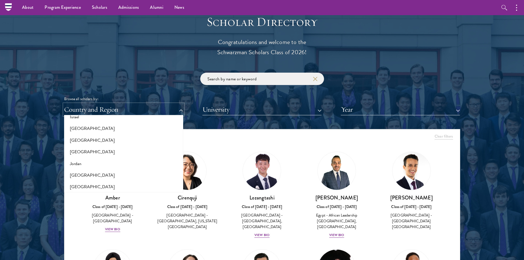
scroll to position [466, 0]
click at [82, 172] on button "[GEOGRAPHIC_DATA]" at bounding box center [124, 173] width 116 height 12
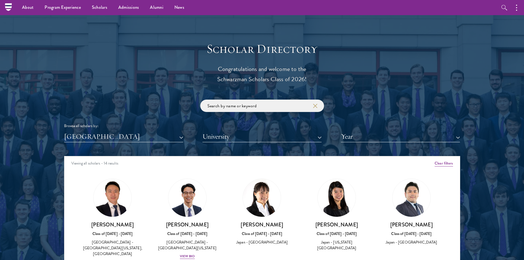
scroll to position [574, 0]
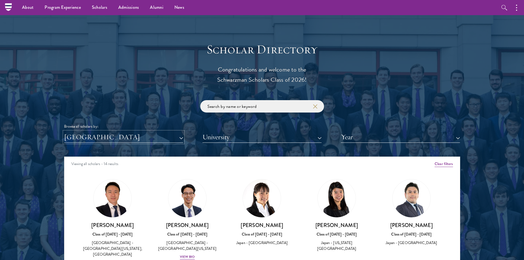
click at [126, 138] on button "[GEOGRAPHIC_DATA]" at bounding box center [123, 136] width 119 height 11
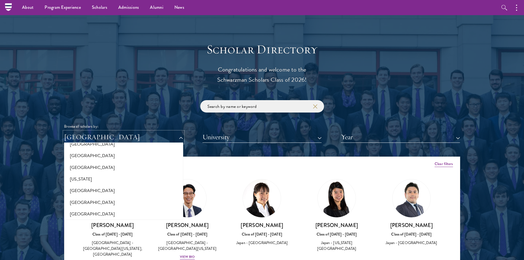
scroll to position [273, 0]
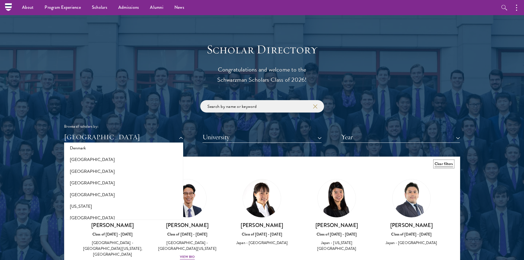
click at [444, 166] on button "Clear filters" at bounding box center [443, 164] width 18 height 6
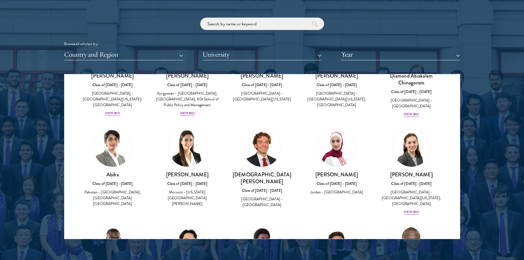
scroll to position [165, 0]
click at [138, 56] on button "Country and Region" at bounding box center [123, 54] width 119 height 11
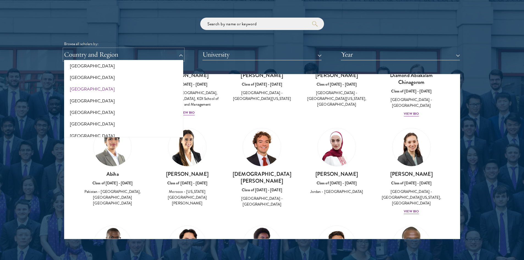
scroll to position [163, 0]
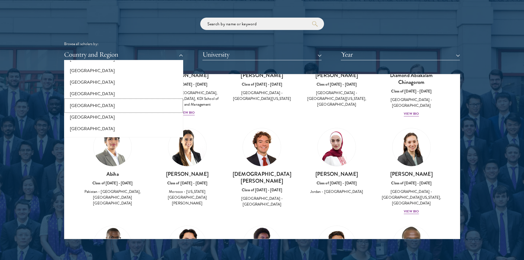
click at [87, 103] on button "[GEOGRAPHIC_DATA]" at bounding box center [124, 106] width 116 height 12
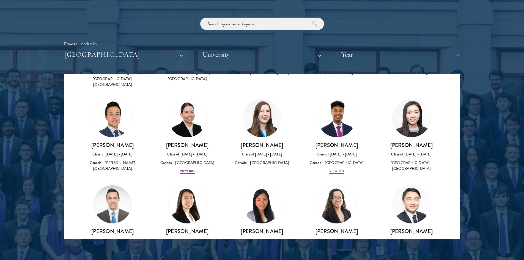
scroll to position [82, 0]
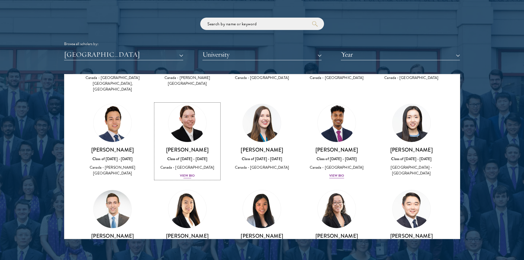
click at [194, 139] on link "[PERSON_NAME] Class of [DATE] - [DATE] [GEOGRAPHIC_DATA] - [GEOGRAPHIC_DATA] Vi…" at bounding box center [187, 141] width 64 height 75
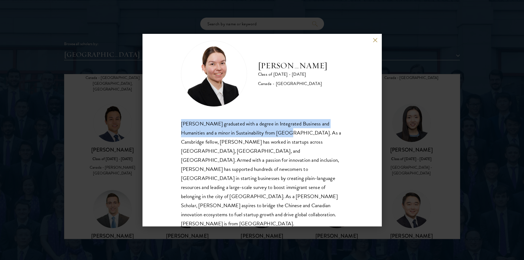
drag, startPoint x: 188, startPoint y: 122, endPoint x: 295, endPoint y: 132, distance: 108.0
click at [295, 132] on div "[PERSON_NAME] graduated with a degree in Integrated Business and Humanities and…" at bounding box center [262, 173] width 162 height 109
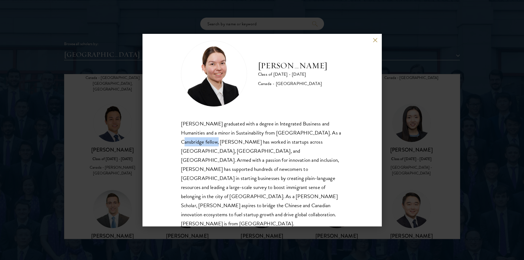
drag, startPoint x: 185, startPoint y: 140, endPoint x: 218, endPoint y: 142, distance: 33.3
click at [218, 142] on div "[PERSON_NAME] graduated with a degree in Integrated Business and Humanities and…" at bounding box center [262, 173] width 162 height 109
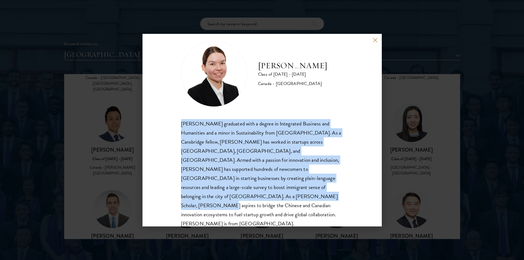
drag, startPoint x: 180, startPoint y: 124, endPoint x: 213, endPoint y: 197, distance: 80.0
click at [213, 197] on div "[PERSON_NAME] Class of [DATE] - [DATE] [GEOGRAPHIC_DATA] - [GEOGRAPHIC_DATA] [P…" at bounding box center [261, 130] width 239 height 192
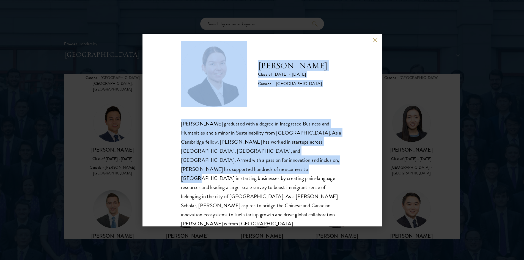
drag, startPoint x: 235, startPoint y: 234, endPoint x: 206, endPoint y: 173, distance: 67.5
click at [206, 173] on div "[PERSON_NAME] Class of [DATE] - [DATE] [GEOGRAPHIC_DATA] - [GEOGRAPHIC_DATA] [P…" at bounding box center [262, 130] width 524 height 260
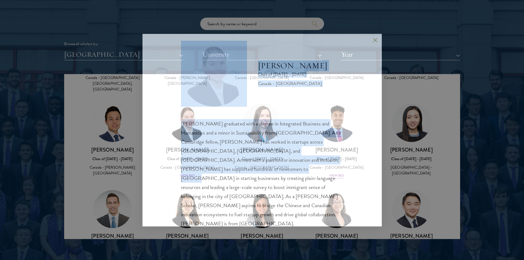
click at [206, 173] on div "[PERSON_NAME] graduated with a degree in Integrated Business and Humanities and…" at bounding box center [262, 173] width 162 height 109
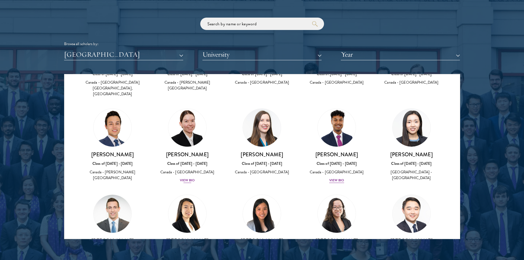
scroll to position [82, 0]
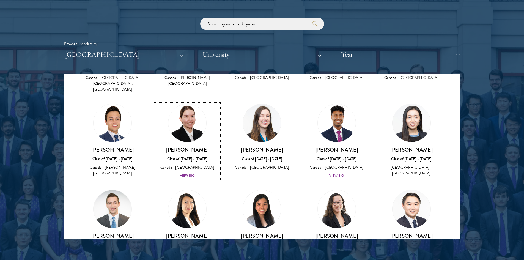
click at [186, 173] on div "View Bio" at bounding box center [187, 175] width 15 height 5
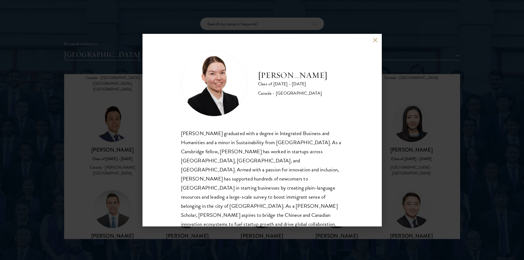
scroll to position [10, 0]
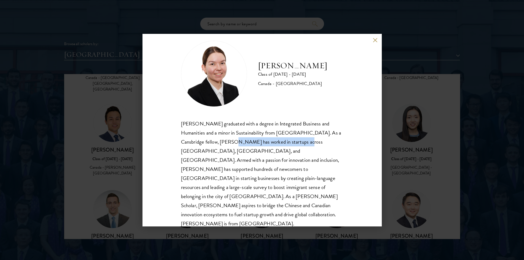
drag, startPoint x: 246, startPoint y: 142, endPoint x: 301, endPoint y: 144, distance: 54.7
click at [301, 144] on div "[PERSON_NAME] graduated with a degree in Integrated Business and Humanities and…" at bounding box center [262, 173] width 162 height 109
drag, startPoint x: 226, startPoint y: 150, endPoint x: 260, endPoint y: 150, distance: 33.8
click at [260, 150] on div "[PERSON_NAME] graduated with a degree in Integrated Business and Humanities and…" at bounding box center [262, 173] width 162 height 109
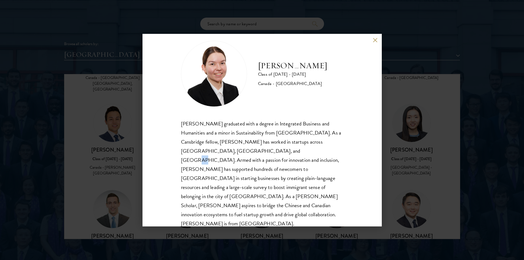
drag, startPoint x: 262, startPoint y: 150, endPoint x: 291, endPoint y: 153, distance: 29.6
click at [267, 150] on div "[PERSON_NAME] graduated with a degree in Integrated Business and Humanities and…" at bounding box center [262, 173] width 162 height 109
click at [314, 155] on div "[PERSON_NAME] graduated with a degree in Integrated Business and Humanities and…" at bounding box center [262, 173] width 162 height 109
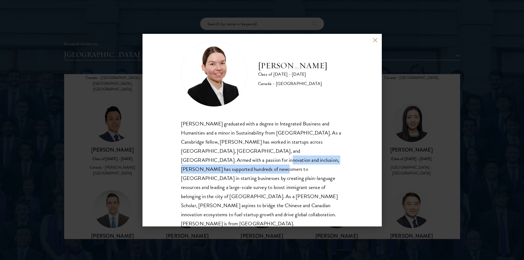
drag, startPoint x: 186, startPoint y: 161, endPoint x: 331, endPoint y: 163, distance: 145.2
click at [331, 163] on div "[PERSON_NAME] graduated with a degree in Integrated Business and Humanities and…" at bounding box center [262, 173] width 162 height 109
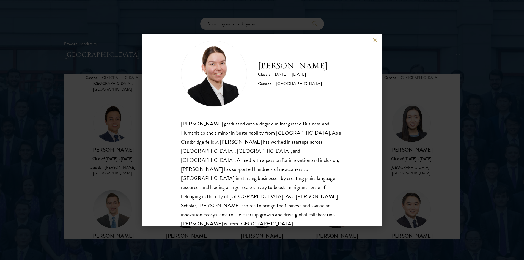
click at [233, 170] on div "[PERSON_NAME] graduated with a degree in Integrated Business and Humanities and…" at bounding box center [262, 173] width 162 height 109
drag, startPoint x: 195, startPoint y: 169, endPoint x: 265, endPoint y: 167, distance: 69.6
click at [265, 167] on div "[PERSON_NAME] graduated with a degree in Integrated Business and Humanities and…" at bounding box center [262, 173] width 162 height 109
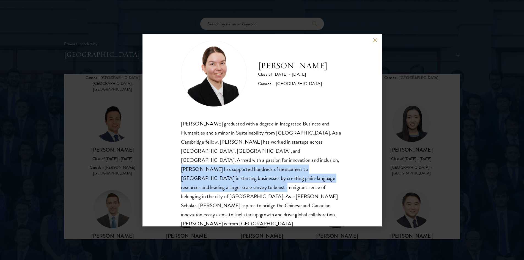
drag, startPoint x: 289, startPoint y: 180, endPoint x: 236, endPoint y: 162, distance: 55.5
click at [236, 162] on div "[PERSON_NAME] graduated with a degree in Integrated Business and Humanities and…" at bounding box center [262, 173] width 162 height 109
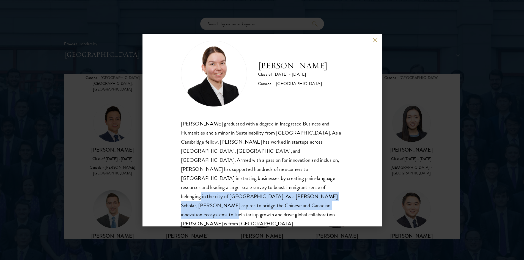
drag, startPoint x: 199, startPoint y: 189, endPoint x: 221, endPoint y: 204, distance: 26.9
click at [219, 203] on div "[PERSON_NAME] graduated with a degree in Integrated Business and Humanities and…" at bounding box center [262, 173] width 162 height 109
click at [221, 204] on div "[PERSON_NAME] graduated with a degree in Integrated Business and Humanities and…" at bounding box center [262, 173] width 162 height 109
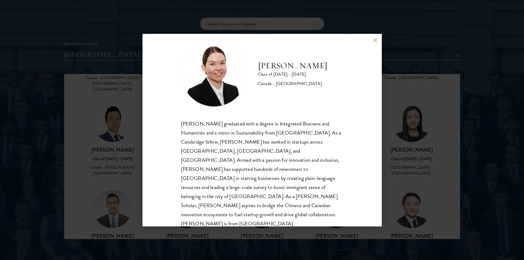
scroll to position [0, 0]
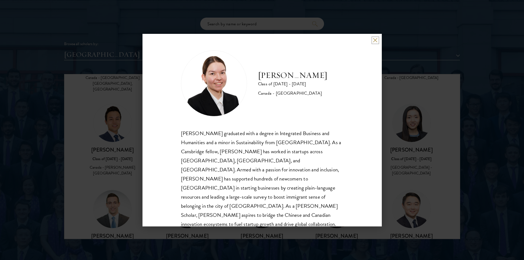
click at [375, 40] on button at bounding box center [375, 40] width 5 height 5
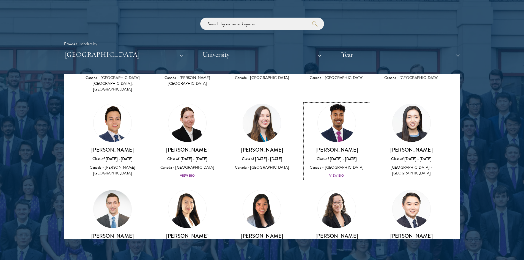
click at [340, 173] on div "View Bio" at bounding box center [336, 175] width 15 height 5
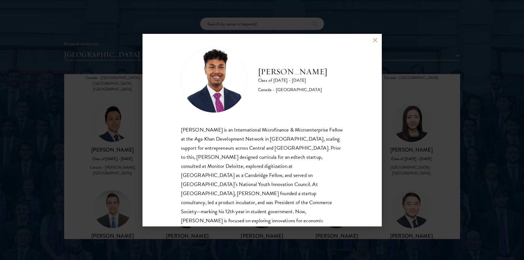
scroll to position [10, 0]
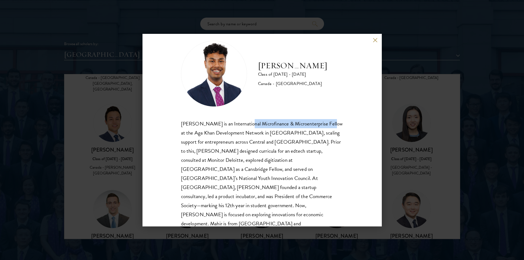
drag, startPoint x: 245, startPoint y: 124, endPoint x: 328, endPoint y: 125, distance: 83.1
click at [328, 125] on div "[PERSON_NAME] is an International Microfinance & Microenterprise Fellow at the …" at bounding box center [262, 178] width 162 height 118
drag, startPoint x: 287, startPoint y: 133, endPoint x: 264, endPoint y: 131, distance: 22.9
click at [264, 131] on div "[PERSON_NAME] is an International Microfinance & Microenterprise Fellow at the …" at bounding box center [262, 178] width 162 height 118
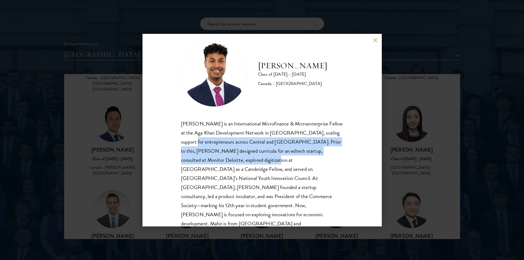
drag, startPoint x: 237, startPoint y: 156, endPoint x: 251, endPoint y: 159, distance: 13.7
click at [251, 159] on div "[PERSON_NAME] is an International Microfinance & Microenterprise Fellow at the …" at bounding box center [262, 178] width 162 height 118
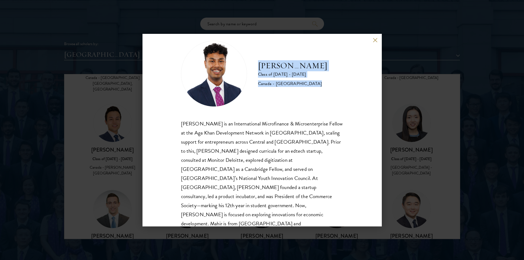
drag, startPoint x: 255, startPoint y: 66, endPoint x: 307, endPoint y: 90, distance: 57.1
click at [307, 90] on div "[PERSON_NAME] Class of [DATE] - [DATE] [GEOGRAPHIC_DATA] - [GEOGRAPHIC_DATA]" at bounding box center [262, 74] width 162 height 66
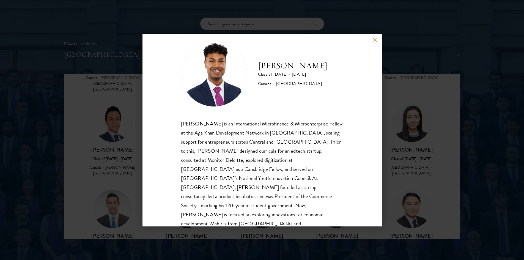
click at [308, 90] on div "[PERSON_NAME] Class of [DATE] - [DATE] [GEOGRAPHIC_DATA] - [GEOGRAPHIC_DATA]" at bounding box center [262, 74] width 162 height 66
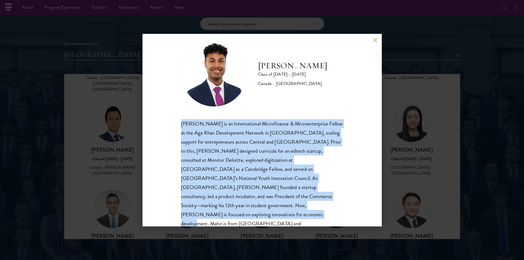
drag, startPoint x: 310, startPoint y: 210, endPoint x: 181, endPoint y: 120, distance: 157.1
click at [181, 120] on div "[PERSON_NAME] is an International Microfinance & Microenterprise Fellow at the …" at bounding box center [262, 178] width 162 height 118
drag, startPoint x: 181, startPoint y: 122, endPoint x: 336, endPoint y: 210, distance: 178.2
click at [336, 210] on div "[PERSON_NAME] Class of [DATE] - [DATE] [GEOGRAPHIC_DATA] - [GEOGRAPHIC_DATA] [P…" at bounding box center [261, 130] width 239 height 192
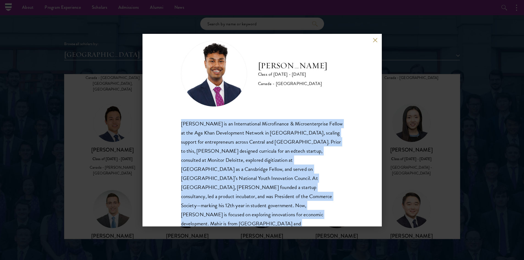
click at [336, 210] on div "[PERSON_NAME] Class of [DATE] - [DATE] [GEOGRAPHIC_DATA] - [GEOGRAPHIC_DATA] [P…" at bounding box center [261, 130] width 239 height 192
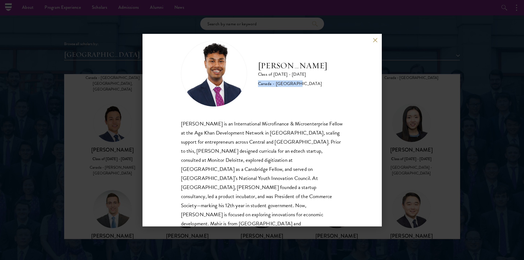
drag, startPoint x: 259, startPoint y: 81, endPoint x: 316, endPoint y: 89, distance: 57.5
click at [306, 88] on div "[PERSON_NAME] Class of [DATE] - [DATE] [GEOGRAPHIC_DATA] - [GEOGRAPHIC_DATA]" at bounding box center [262, 74] width 162 height 66
click at [316, 89] on div "[PERSON_NAME] Class of [DATE] - [DATE] [GEOGRAPHIC_DATA] - [GEOGRAPHIC_DATA]" at bounding box center [262, 74] width 162 height 66
click at [370, 40] on div "[PERSON_NAME] Class of [DATE] - [DATE] [GEOGRAPHIC_DATA] - [GEOGRAPHIC_DATA] [P…" at bounding box center [261, 130] width 239 height 192
click at [372, 38] on div "[PERSON_NAME] Class of [DATE] - [DATE] [GEOGRAPHIC_DATA] - [GEOGRAPHIC_DATA] [P…" at bounding box center [261, 130] width 239 height 192
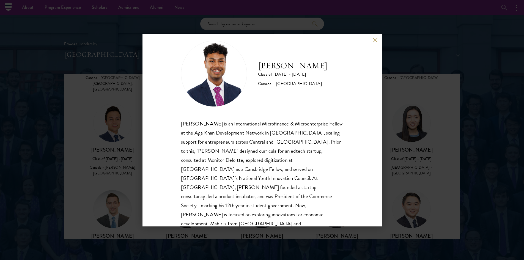
click at [372, 40] on div "[PERSON_NAME] Class of [DATE] - [DATE] [GEOGRAPHIC_DATA] - [GEOGRAPHIC_DATA] [P…" at bounding box center [261, 130] width 239 height 192
click at [377, 42] on button at bounding box center [375, 40] width 5 height 5
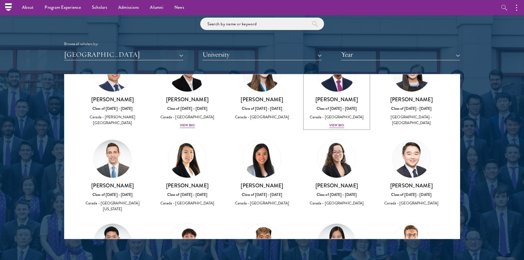
scroll to position [137, 0]
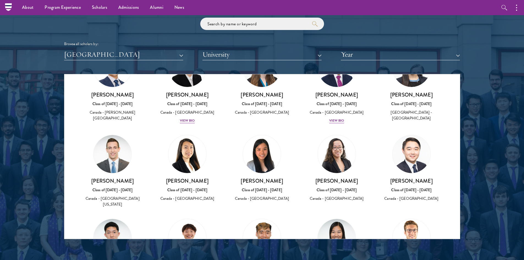
click at [181, 196] on div "Canada - [GEOGRAPHIC_DATA]" at bounding box center [187, 199] width 64 height 6
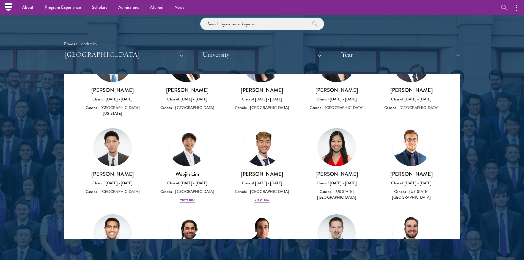
scroll to position [247, 0]
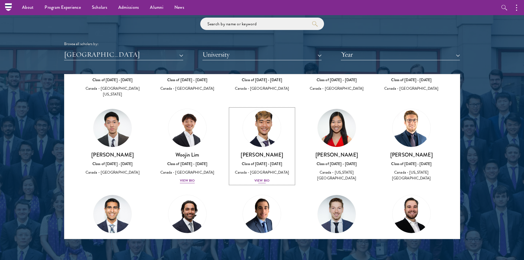
click at [261, 169] on div "Canada - [GEOGRAPHIC_DATA]" at bounding box center [262, 172] width 64 height 6
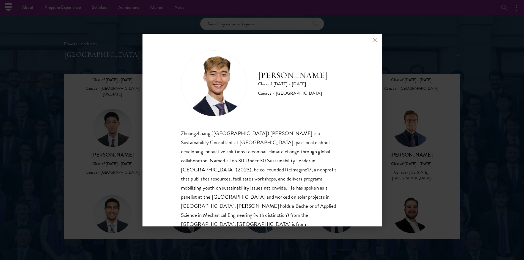
scroll to position [1, 0]
click at [375, 40] on button at bounding box center [375, 40] width 5 height 5
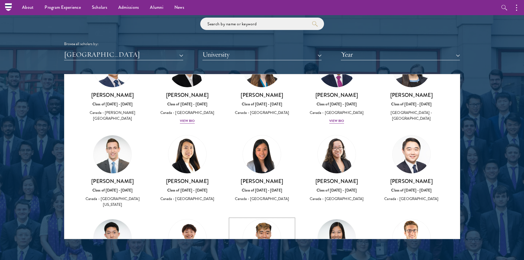
scroll to position [137, 0]
click at [387, 53] on button "Year" at bounding box center [400, 54] width 119 height 11
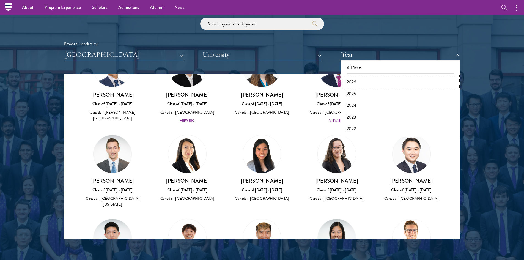
click at [367, 79] on button "2026" at bounding box center [400, 82] width 116 height 12
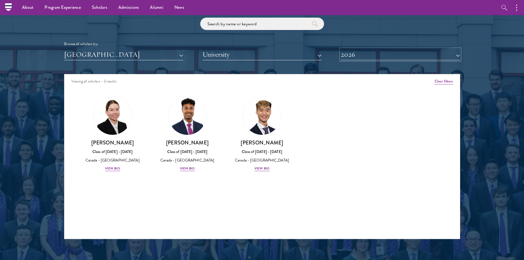
click at [360, 55] on button "2026" at bounding box center [400, 54] width 119 height 11
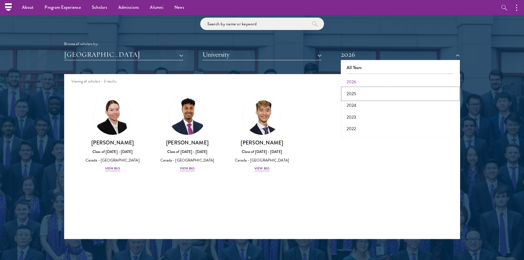
click at [354, 92] on button "2025" at bounding box center [400, 94] width 116 height 12
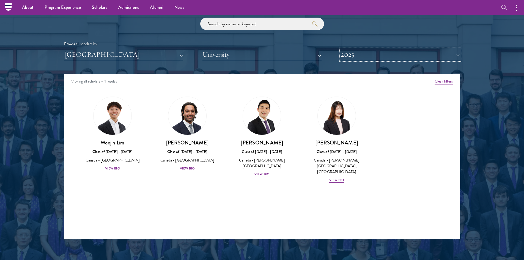
click at [384, 56] on button "2025" at bounding box center [400, 54] width 119 height 11
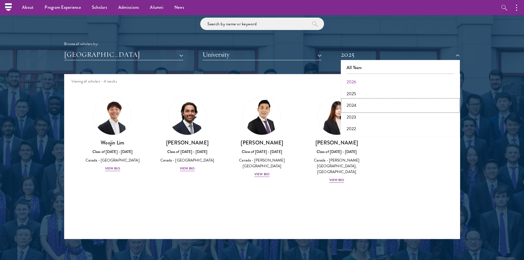
click at [367, 103] on button "2024" at bounding box center [400, 106] width 116 height 12
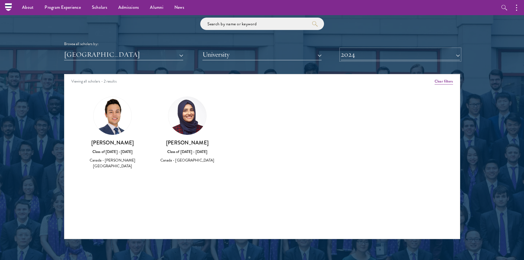
click at [360, 52] on button "2024" at bounding box center [400, 54] width 119 height 11
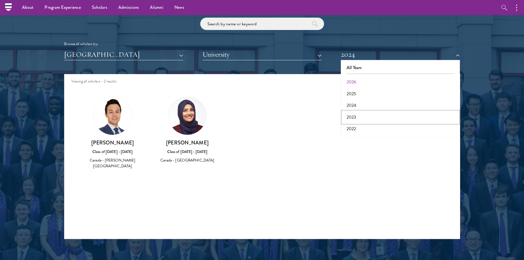
click at [361, 120] on button "2023" at bounding box center [400, 117] width 116 height 12
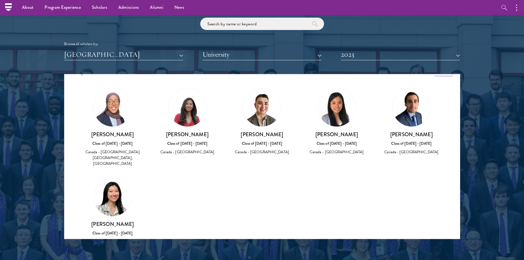
scroll to position [25, 0]
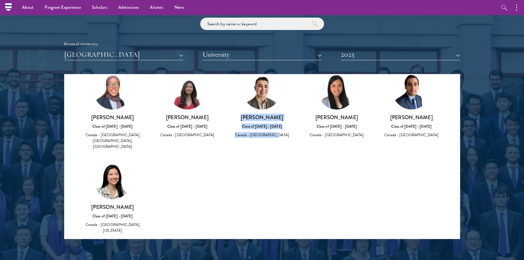
drag, startPoint x: 239, startPoint y: 117, endPoint x: 272, endPoint y: 141, distance: 40.2
click at [272, 141] on div "[PERSON_NAME] Class of [DATE] - [DATE] [GEOGRAPHIC_DATA] - [GEOGRAPHIC_DATA]" at bounding box center [262, 105] width 75 height 78
drag, startPoint x: 272, startPoint y: 141, endPoint x: 285, endPoint y: 141, distance: 12.9
click at [273, 141] on div "[PERSON_NAME] Class of [DATE] - [DATE] [GEOGRAPHIC_DATA] - [GEOGRAPHIC_DATA]" at bounding box center [262, 105] width 75 height 78
click at [285, 141] on div "[PERSON_NAME] Class of [DATE] - [DATE] [GEOGRAPHIC_DATA] - [GEOGRAPHIC_DATA]" at bounding box center [262, 105] width 75 height 78
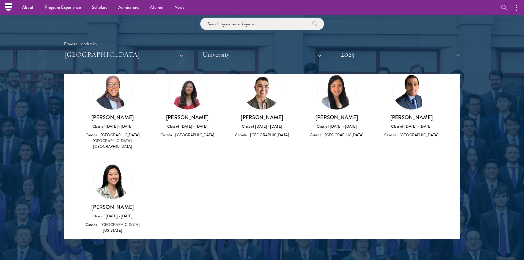
drag, startPoint x: 285, startPoint y: 136, endPoint x: 263, endPoint y: 117, distance: 29.1
click at [264, 118] on div "[PERSON_NAME] Class of [DATE] - [DATE] [GEOGRAPHIC_DATA] - [GEOGRAPHIC_DATA]" at bounding box center [262, 126] width 64 height 24
click at [273, 145] on div "Amber Class of [DATE] - [DATE] [GEOGRAPHIC_DATA] - [GEOGRAPHIC_DATA] View Bio C…" at bounding box center [261, 157] width 395 height 186
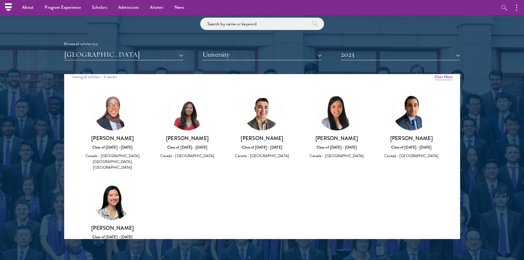
scroll to position [0, 0]
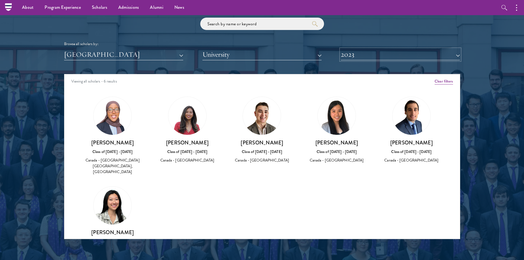
click at [383, 53] on button "2023" at bounding box center [400, 54] width 119 height 11
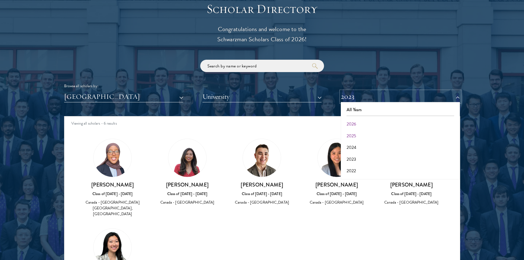
scroll to position [629, 0]
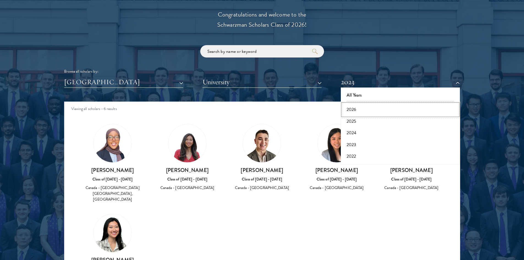
click at [370, 109] on button "2026" at bounding box center [400, 110] width 116 height 12
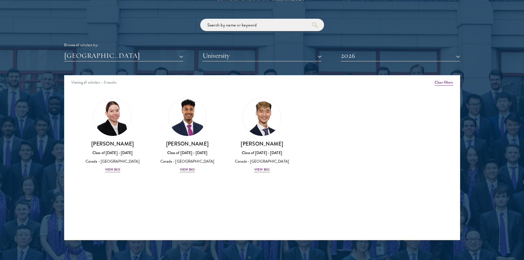
scroll to position [656, 0]
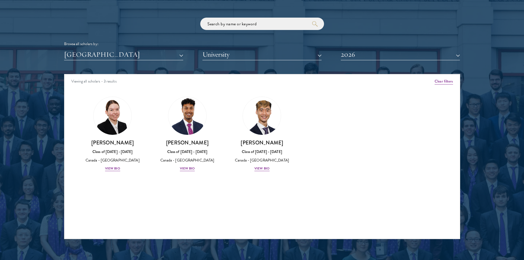
click at [417, 136] on div "Amber Class of [DATE] - [DATE] [GEOGRAPHIC_DATA] - [GEOGRAPHIC_DATA] View Bio C…" at bounding box center [261, 139] width 395 height 98
click at [260, 167] on div "View Bio" at bounding box center [261, 168] width 15 height 5
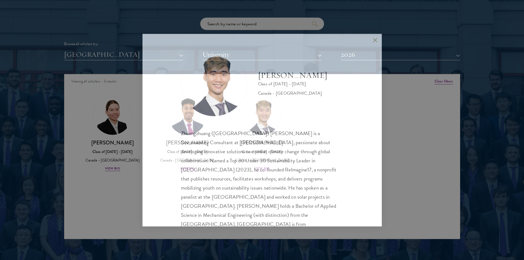
scroll to position [1, 0]
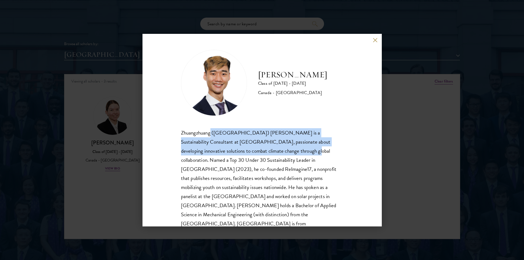
drag, startPoint x: 266, startPoint y: 146, endPoint x: 275, endPoint y: 148, distance: 8.7
click at [275, 148] on div "Zhuangzhuang ([GEOGRAPHIC_DATA]) [PERSON_NAME] is a Sustainability Consultant a…" at bounding box center [262, 182] width 162 height 109
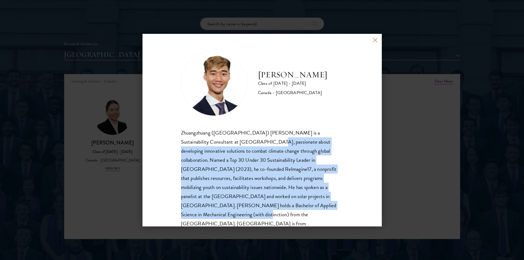
drag, startPoint x: 244, startPoint y: 146, endPoint x: 305, endPoint y: 203, distance: 83.3
click at [305, 203] on div "Zhuangzhuang ([GEOGRAPHIC_DATA]) [PERSON_NAME] is a Sustainability Consultant a…" at bounding box center [262, 182] width 162 height 109
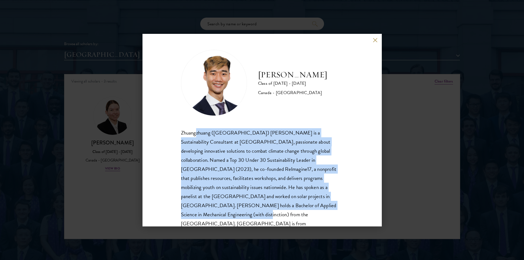
drag, startPoint x: 299, startPoint y: 204, endPoint x: 197, endPoint y: 133, distance: 124.4
click at [197, 133] on div "Zhuangzhuang ([GEOGRAPHIC_DATA]) [PERSON_NAME] is a Sustainability Consultant a…" at bounding box center [262, 182] width 162 height 109
click at [197, 132] on div "Zhuangzhuang ([GEOGRAPHIC_DATA]) [PERSON_NAME] is a Sustainability Consultant a…" at bounding box center [262, 182] width 162 height 109
drag, startPoint x: 187, startPoint y: 130, endPoint x: 325, endPoint y: 207, distance: 158.3
click at [325, 207] on div "Zhuangzhuang ([GEOGRAPHIC_DATA]) [PERSON_NAME] is a Sustainability Consultant a…" at bounding box center [262, 182] width 162 height 109
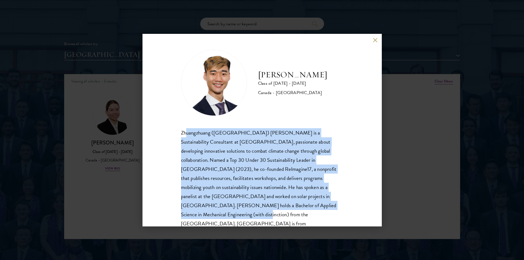
click at [324, 207] on div "Zhuangzhuang ([GEOGRAPHIC_DATA]) [PERSON_NAME] is a Sustainability Consultant a…" at bounding box center [262, 182] width 162 height 109
drag, startPoint x: 300, startPoint y: 205, endPoint x: 180, endPoint y: 126, distance: 144.1
click at [180, 126] on div "[PERSON_NAME] Class of [DATE] - [DATE] [GEOGRAPHIC_DATA] - [GEOGRAPHIC_DATA] Zh…" at bounding box center [261, 130] width 239 height 192
click at [192, 132] on div "Zhuangzhuang ([GEOGRAPHIC_DATA]) [PERSON_NAME] is a Sustainability Consultant a…" at bounding box center [262, 182] width 162 height 109
drag, startPoint x: 180, startPoint y: 133, endPoint x: 307, endPoint y: 208, distance: 147.7
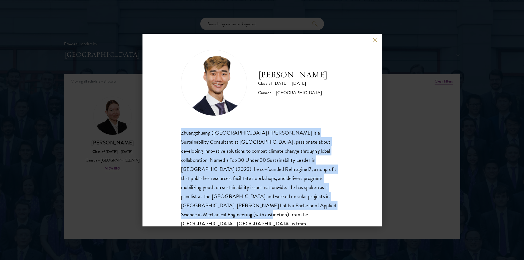
click at [307, 208] on div "[PERSON_NAME] Class of [DATE] - [DATE] [GEOGRAPHIC_DATA] - [GEOGRAPHIC_DATA] Zh…" at bounding box center [261, 130] width 239 height 192
click at [307, 208] on div "Zhuangzhuang ([GEOGRAPHIC_DATA]) [PERSON_NAME] is a Sustainability Consultant a…" at bounding box center [262, 182] width 162 height 109
drag, startPoint x: 302, startPoint y: 204, endPoint x: 173, endPoint y: 132, distance: 148.3
click at [173, 132] on div "[PERSON_NAME] Class of [DATE] - [DATE] [GEOGRAPHIC_DATA] - [GEOGRAPHIC_DATA] Zh…" at bounding box center [261, 130] width 239 height 192
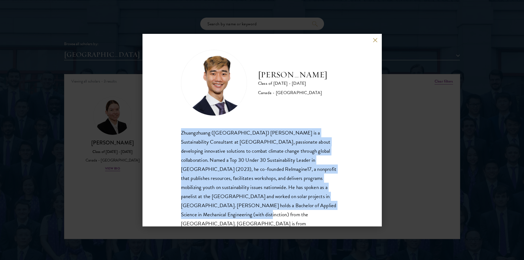
drag, startPoint x: 175, startPoint y: 132, endPoint x: 346, endPoint y: 221, distance: 193.6
click at [346, 221] on div "[PERSON_NAME] Class of [DATE] - [DATE] [GEOGRAPHIC_DATA] - [GEOGRAPHIC_DATA] Zh…" at bounding box center [261, 130] width 239 height 192
drag, startPoint x: 307, startPoint y: 205, endPoint x: 311, endPoint y: 112, distance: 92.5
click at [311, 112] on div "[PERSON_NAME] Class of [DATE] - [DATE] [GEOGRAPHIC_DATA] - [GEOGRAPHIC_DATA] Zh…" at bounding box center [262, 144] width 162 height 188
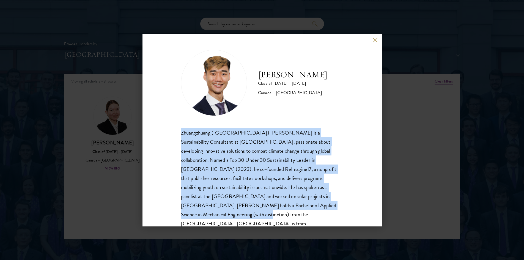
click at [341, 148] on div "[PERSON_NAME] Class of [DATE] - [DATE] [GEOGRAPHIC_DATA] - [GEOGRAPHIC_DATA] Zh…" at bounding box center [261, 130] width 239 height 192
drag, startPoint x: 296, startPoint y: 209, endPoint x: 283, endPoint y: 115, distance: 94.5
click at [283, 115] on div "[PERSON_NAME] Class of [DATE] - [DATE] [GEOGRAPHIC_DATA] - [GEOGRAPHIC_DATA] Zh…" at bounding box center [262, 144] width 162 height 188
click at [302, 131] on div "Zhuangzhuang ([GEOGRAPHIC_DATA]) [PERSON_NAME] is a Sustainability Consultant a…" at bounding box center [262, 182] width 162 height 109
drag, startPoint x: 308, startPoint y: 205, endPoint x: 165, endPoint y: 128, distance: 162.4
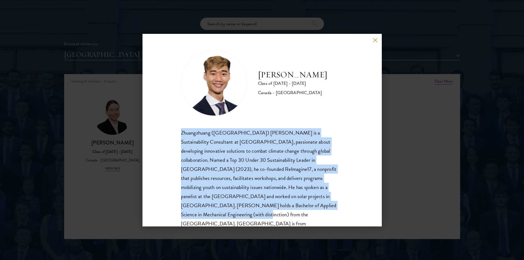
click at [165, 128] on div "[PERSON_NAME] Class of [DATE] - [DATE] [GEOGRAPHIC_DATA] - [GEOGRAPHIC_DATA] Zh…" at bounding box center [261, 130] width 239 height 192
drag, startPoint x: 166, startPoint y: 133, endPoint x: 168, endPoint y: 130, distance: 3.7
click at [167, 132] on div "[PERSON_NAME] Class of [DATE] - [DATE] [GEOGRAPHIC_DATA] - [GEOGRAPHIC_DATA] Zh…" at bounding box center [261, 130] width 239 height 192
click at [235, 134] on div "Zhuangzhuang ([GEOGRAPHIC_DATA]) [PERSON_NAME] is a Sustainability Consultant a…" at bounding box center [262, 182] width 162 height 109
drag, startPoint x: 180, startPoint y: 132, endPoint x: 321, endPoint y: 201, distance: 156.8
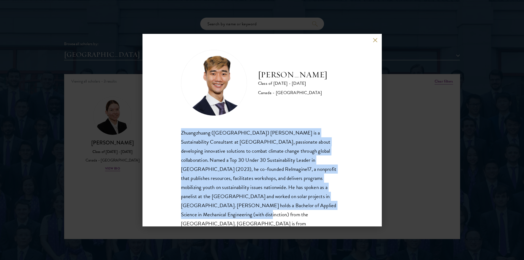
click at [321, 201] on div "[PERSON_NAME] Class of [DATE] - [DATE] [GEOGRAPHIC_DATA] - [GEOGRAPHIC_DATA] Zh…" at bounding box center [261, 130] width 239 height 192
click at [321, 201] on div "Zhuangzhuang ([GEOGRAPHIC_DATA]) [PERSON_NAME] is a Sustainability Consultant a…" at bounding box center [262, 182] width 162 height 109
drag, startPoint x: 269, startPoint y: 190, endPoint x: 174, endPoint y: 132, distance: 111.5
click at [181, 134] on div "Zhuangzhuang ([GEOGRAPHIC_DATA]) [PERSON_NAME] is a Sustainability Consultant a…" at bounding box center [262, 182] width 162 height 109
click at [174, 132] on div "[PERSON_NAME] Class of [DATE] - [DATE] [GEOGRAPHIC_DATA] - [GEOGRAPHIC_DATA] Zh…" at bounding box center [261, 130] width 239 height 192
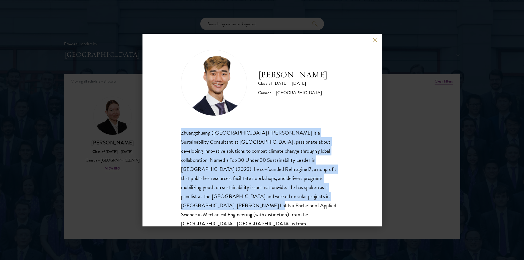
drag, startPoint x: 178, startPoint y: 130, endPoint x: 304, endPoint y: 200, distance: 144.7
click at [304, 200] on div "[PERSON_NAME] Class of [DATE] - [DATE] [GEOGRAPHIC_DATA] - [GEOGRAPHIC_DATA] Zh…" at bounding box center [261, 130] width 239 height 192
click at [304, 200] on div "Zhuangzhuang ([GEOGRAPHIC_DATA]) [PERSON_NAME] is a Sustainability Consultant a…" at bounding box center [262, 182] width 162 height 109
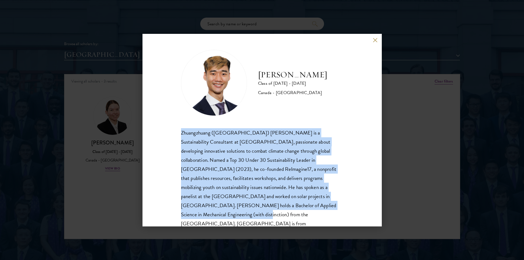
drag, startPoint x: 305, startPoint y: 207, endPoint x: 169, endPoint y: 121, distance: 160.9
click at [169, 121] on div "[PERSON_NAME] Class of [DATE] - [DATE] [GEOGRAPHIC_DATA] - [GEOGRAPHIC_DATA] Zh…" at bounding box center [261, 130] width 239 height 192
click at [170, 120] on div "[PERSON_NAME] Class of [DATE] - [DATE] [GEOGRAPHIC_DATA] - [GEOGRAPHIC_DATA] Zh…" at bounding box center [261, 130] width 239 height 192
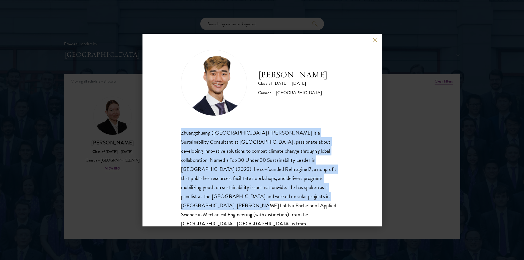
drag, startPoint x: 178, startPoint y: 126, endPoint x: 294, endPoint y: 198, distance: 136.7
click at [294, 199] on div "[PERSON_NAME] Class of [DATE] - [DATE] [GEOGRAPHIC_DATA] - [GEOGRAPHIC_DATA] Zh…" at bounding box center [261, 130] width 239 height 192
click at [294, 198] on div "Zhuangzhuang ([GEOGRAPHIC_DATA]) [PERSON_NAME] is a Sustainability Consultant a…" at bounding box center [262, 182] width 162 height 109
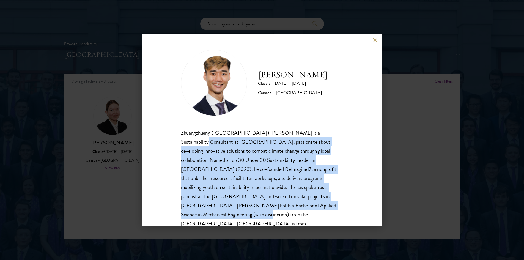
drag, startPoint x: 307, startPoint y: 204, endPoint x: 176, endPoint y: 138, distance: 146.2
click at [176, 138] on div "[PERSON_NAME] Class of [DATE] - [DATE] [GEOGRAPHIC_DATA] - [GEOGRAPHIC_DATA] Zh…" at bounding box center [261, 130] width 239 height 192
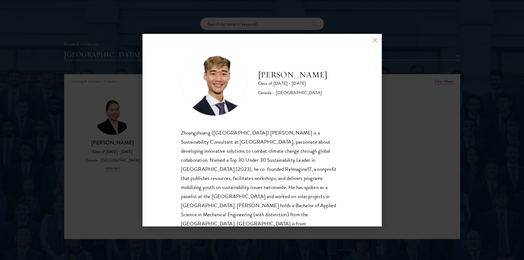
click at [178, 134] on div "[PERSON_NAME] Class of [DATE] - [DATE] [GEOGRAPHIC_DATA] - [GEOGRAPHIC_DATA] Zh…" at bounding box center [261, 130] width 239 height 192
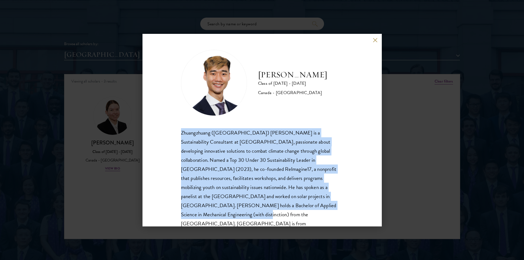
drag, startPoint x: 176, startPoint y: 129, endPoint x: 306, endPoint y: 211, distance: 154.3
click at [306, 211] on div "[PERSON_NAME] Class of [DATE] - [DATE] [GEOGRAPHIC_DATA] - [GEOGRAPHIC_DATA] Zh…" at bounding box center [261, 130] width 239 height 192
drag, startPoint x: 304, startPoint y: 205, endPoint x: 175, endPoint y: 129, distance: 149.3
click at [175, 129] on div "[PERSON_NAME] Class of [DATE] - [DATE] [GEOGRAPHIC_DATA] - [GEOGRAPHIC_DATA] Zh…" at bounding box center [261, 130] width 239 height 192
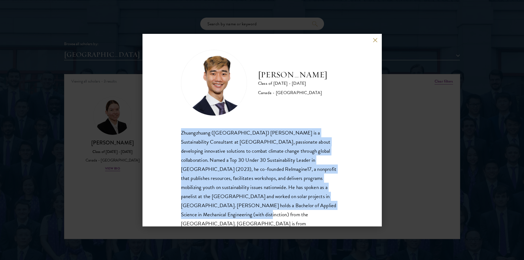
click at [175, 129] on div "[PERSON_NAME] Class of [DATE] - [DATE] [GEOGRAPHIC_DATA] - [GEOGRAPHIC_DATA] Zh…" at bounding box center [261, 130] width 239 height 192
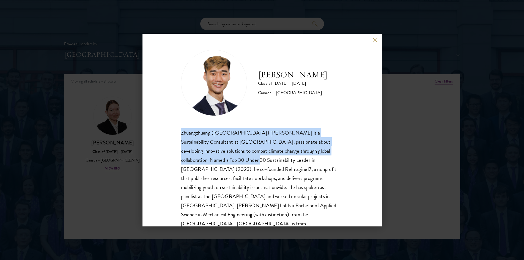
drag, startPoint x: 175, startPoint y: 129, endPoint x: 210, endPoint y: 163, distance: 49.0
click at [210, 163] on div "[PERSON_NAME] Class of [DATE] - [DATE] [GEOGRAPHIC_DATA] - [GEOGRAPHIC_DATA] Zh…" at bounding box center [261, 130] width 239 height 192
click at [210, 163] on div "Zhuangzhuang ([GEOGRAPHIC_DATA]) [PERSON_NAME] is a Sustainability Consultant a…" at bounding box center [262, 182] width 162 height 109
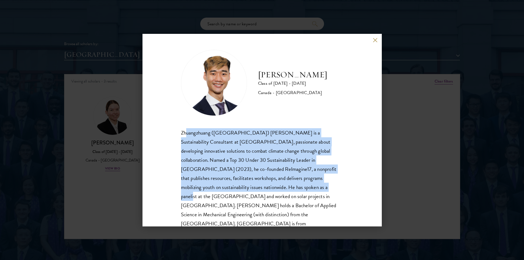
drag, startPoint x: 185, startPoint y: 137, endPoint x: 259, endPoint y: 188, distance: 89.9
click at [257, 188] on div "Zhuangzhuang ([GEOGRAPHIC_DATA]) [PERSON_NAME] is a Sustainability Consultant a…" at bounding box center [262, 182] width 162 height 109
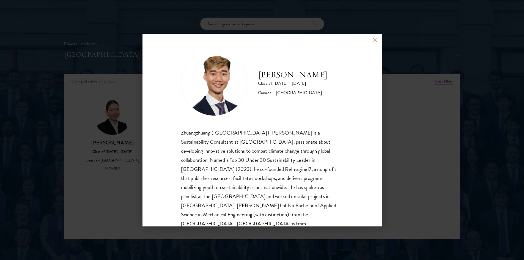
click at [259, 188] on div "Zhuangzhuang ([GEOGRAPHIC_DATA]) [PERSON_NAME] is a Sustainability Consultant a…" at bounding box center [262, 182] width 162 height 109
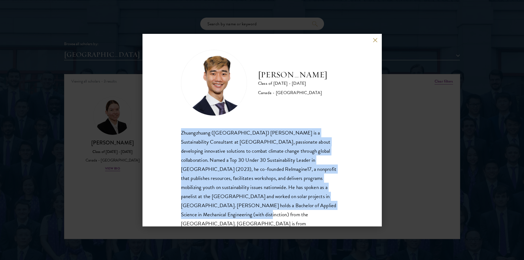
drag, startPoint x: 283, startPoint y: 191, endPoint x: 169, endPoint y: 118, distance: 135.6
click at [169, 118] on div "[PERSON_NAME] Class of [DATE] - [DATE] [GEOGRAPHIC_DATA] - [GEOGRAPHIC_DATA] Zh…" at bounding box center [261, 130] width 239 height 192
click at [172, 118] on div "[PERSON_NAME] Class of [DATE] - [DATE] [GEOGRAPHIC_DATA] - [GEOGRAPHIC_DATA] Zh…" at bounding box center [261, 130] width 239 height 192
click at [181, 119] on div "[PERSON_NAME] Class of [DATE] - [DATE] [GEOGRAPHIC_DATA] - [GEOGRAPHIC_DATA] Zh…" at bounding box center [262, 144] width 162 height 188
drag, startPoint x: 185, startPoint y: 130, endPoint x: 338, endPoint y: 222, distance: 178.8
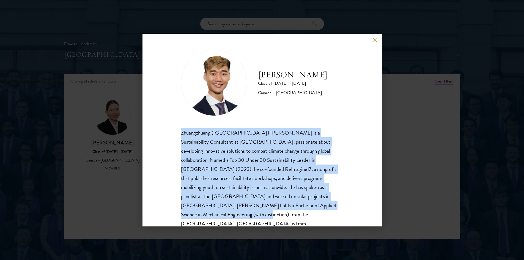
click at [338, 222] on div "[PERSON_NAME] Class of [DATE] - [DATE] [GEOGRAPHIC_DATA] - [GEOGRAPHIC_DATA] Zh…" at bounding box center [261, 130] width 239 height 192
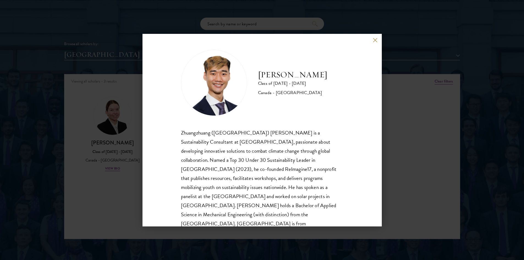
scroll to position [0, 0]
click at [375, 38] on button at bounding box center [375, 40] width 5 height 5
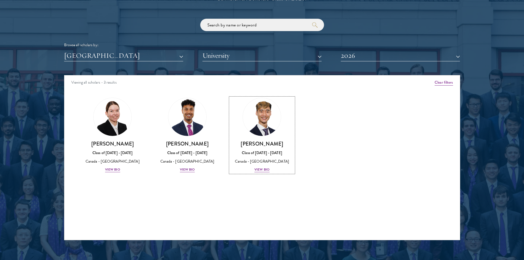
scroll to position [656, 0]
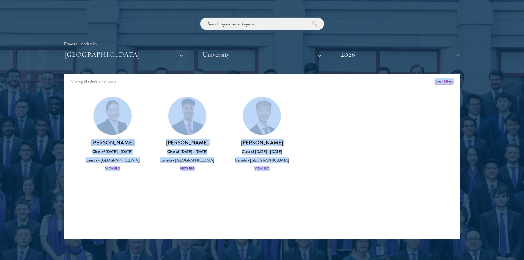
drag, startPoint x: 388, startPoint y: 174, endPoint x: 357, endPoint y: 132, distance: 52.1
click at [326, 65] on div "Scholar Directory Congratulations and welcome to the Schwarzman Scholars Class …" at bounding box center [262, 99] width 396 height 280
click at [368, 148] on div "Amber Class of [DATE] - [DATE] [GEOGRAPHIC_DATA] - [GEOGRAPHIC_DATA] View Bio C…" at bounding box center [261, 139] width 395 height 98
drag, startPoint x: 337, startPoint y: 154, endPoint x: 303, endPoint y: 88, distance: 74.3
click at [303, 88] on div "Viewing all scholars - 3 results Clear filters Amber Class of [DATE] - [DATE] […" at bounding box center [262, 156] width 396 height 165
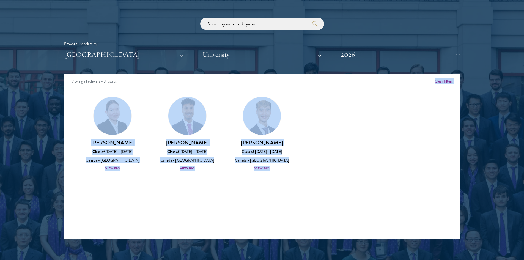
click at [332, 135] on div "Amber Class of [DATE] - [DATE] [GEOGRAPHIC_DATA] - [GEOGRAPHIC_DATA] View Bio C…" at bounding box center [261, 139] width 395 height 98
drag, startPoint x: 309, startPoint y: 171, endPoint x: 295, endPoint y: 85, distance: 86.9
click at [295, 85] on div "Viewing all scholars - 3 results Clear filters Amber Class of [DATE] - [DATE] […" at bounding box center [262, 156] width 396 height 165
click at [365, 107] on div "Amber Class of [DATE] - [DATE] [GEOGRAPHIC_DATA] - [GEOGRAPHIC_DATA] View Bio C…" at bounding box center [261, 139] width 395 height 98
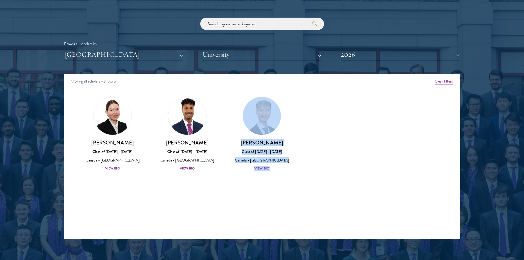
drag
click at [332, 170] on div "Amber Class of [DATE] - [DATE] [GEOGRAPHIC_DATA] - [GEOGRAPHIC_DATA] View Bio C…" at bounding box center [261, 139] width 395 height 98
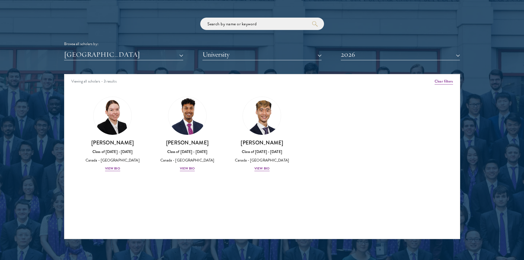
click at [332, 170] on div "Amber Class of [DATE] - [DATE] [GEOGRAPHIC_DATA] - [GEOGRAPHIC_DATA] View Bio C…" at bounding box center [261, 139] width 395 height 98
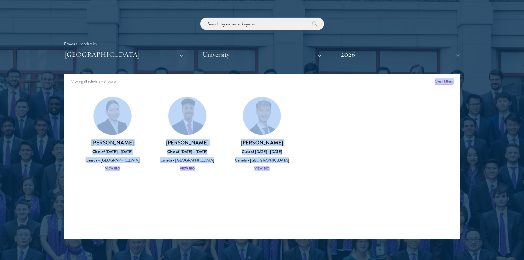
drag, startPoint x: 300, startPoint y: 93, endPoint x: 388, endPoint y: 93, distance: 88.3
click at [297, 81] on div "Viewing all scholars - 3 results Clear filters Amber Class of [DATE] - [DATE] […" at bounding box center [262, 156] width 396 height 165
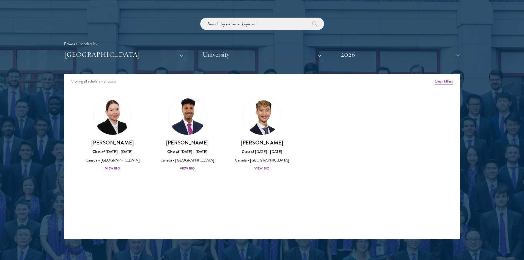
click at [412, 172] on div "Amber Class of [DATE] - [DATE] [GEOGRAPHIC_DATA] - [GEOGRAPHIC_DATA] View Bio C…" at bounding box center [261, 139] width 395 height 98
click at [310, 155] on div "Amber Class of [DATE] - [DATE] [GEOGRAPHIC_DATA] - [GEOGRAPHIC_DATA] View Bio C…" at bounding box center [261, 139] width 395 height 98
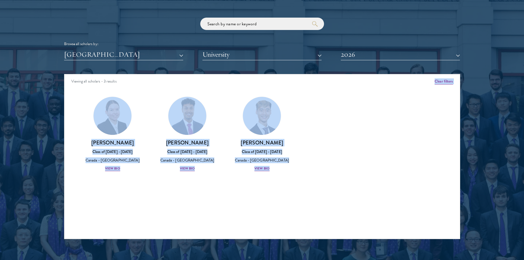
drag, startPoint x: 299, startPoint y: 169, endPoint x: 278, endPoint y: 85, distance: 86.0
click at [278, 85] on div "Viewing all scholars - 3 results Clear filters Amber Class of [DATE] - [DATE] […" at bounding box center [262, 156] width 396 height 165
click at [359, 128] on div "Amber Class of [DATE] - [DATE] [GEOGRAPHIC_DATA] - [GEOGRAPHIC_DATA] View Bio C…" at bounding box center [261, 139] width 395 height 98
click at [313, 72] on div "Scholar Directory Congratulations and welcome to the Schwarzman Scholars Class …" at bounding box center [262, 99] width 396 height 280
click at [341, 112] on div "Amber Class of [DATE] - [DATE] [GEOGRAPHIC_DATA] - [GEOGRAPHIC_DATA] View Bio C…" at bounding box center [261, 139] width 395 height 98
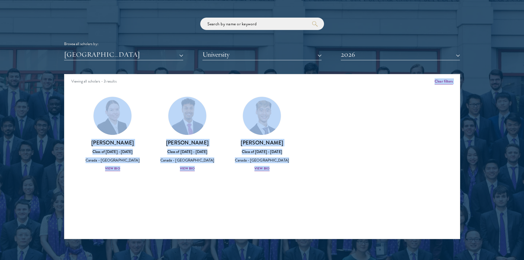
click at [274, 85] on div "Viewing all scholars - 3 results Clear filters Amber Class of [DATE] - [DATE] […" at bounding box center [262, 156] width 396 height 165
click at [360, 113] on div "Amber Class of [DATE] - [DATE] [GEOGRAPHIC_DATA] - [GEOGRAPHIC_DATA] View Bio C…" at bounding box center [261, 139] width 395 height 98
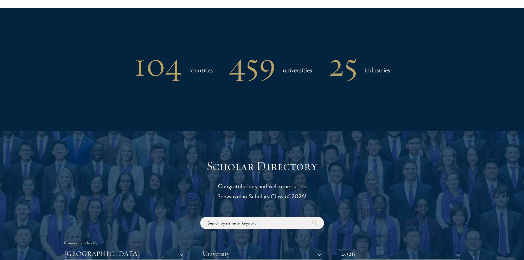
scroll to position [436, 0]
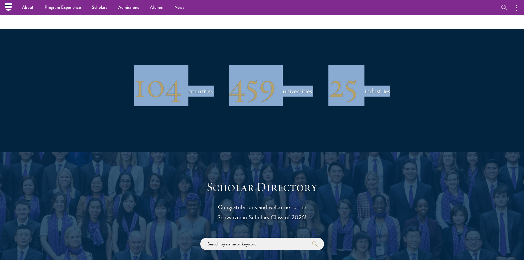
click at [409, 87] on div "104 countries 459 universities 25 industries" at bounding box center [262, 85] width 396 height 29
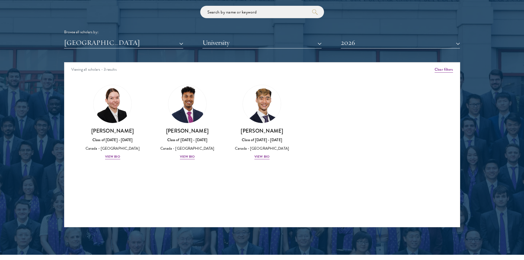
scroll to position [684, 0]
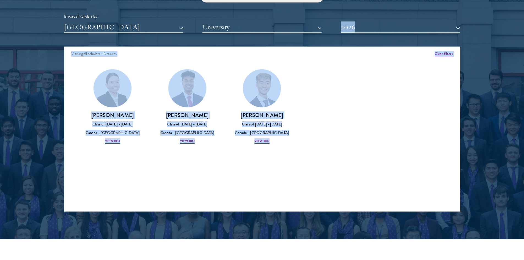
drag, startPoint x: 333, startPoint y: 148, endPoint x: 295, endPoint y: 32, distance: 121.3
click at [295, 32] on div "Scholar Directory Congratulations and welcome to the Schwarzman Scholars Class …" at bounding box center [262, 72] width 396 height 280
click at [342, 128] on div "Amber Class of [DATE] - [DATE] [GEOGRAPHIC_DATA] - [GEOGRAPHIC_DATA] View Bio C…" at bounding box center [261, 111] width 395 height 98
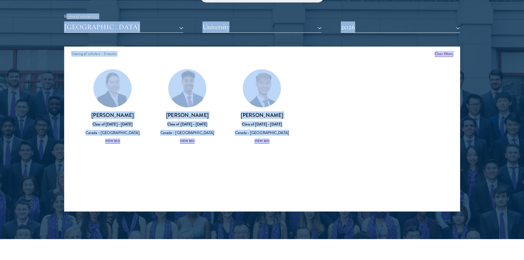
drag, startPoint x: 296, startPoint y: 141, endPoint x: 65, endPoint y: 15, distance: 262.8
click at [65, 15] on div "Scholar Directory Congratulations and welcome to the Schwarzman Scholars Class …" at bounding box center [262, 72] width 396 height 280
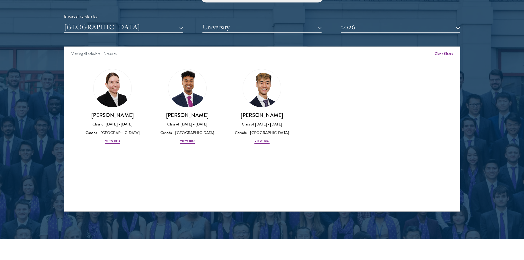
click at [65, 15] on div "Browse all scholars by:" at bounding box center [262, 16] width 396 height 6
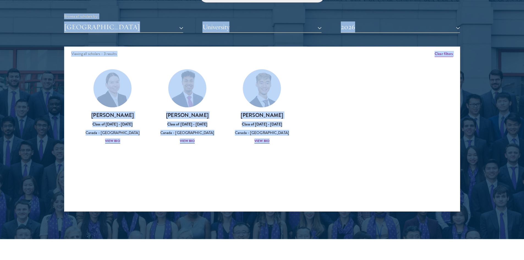
drag, startPoint x: 64, startPoint y: 15, endPoint x: 323, endPoint y: 139, distance: 287.4
click at [323, 139] on div "Scholar Directory Congratulations and welcome to the Schwarzman Scholars Class …" at bounding box center [262, 72] width 396 height 280
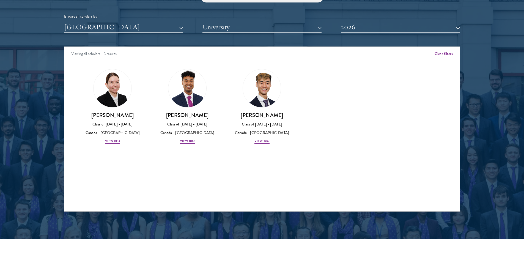
click at [324, 139] on div "Amber Class of [DATE] - [DATE] [GEOGRAPHIC_DATA] - [GEOGRAPHIC_DATA] View Bio C…" at bounding box center [261, 111] width 395 height 98
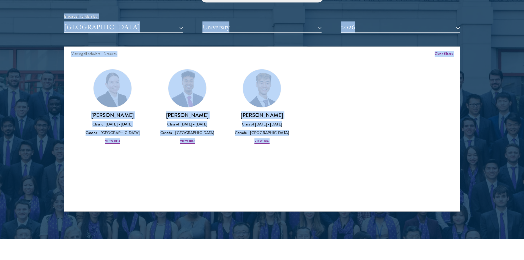
drag, startPoint x: 230, startPoint y: 132, endPoint x: 64, endPoint y: 15, distance: 202.4
click at [64, 15] on div "Scholar Directory Congratulations and welcome to the Schwarzman Scholars Class …" at bounding box center [262, 72] width 396 height 280
click at [64, 15] on div "Browse all scholars by:" at bounding box center [262, 16] width 396 height 6
drag, startPoint x: 64, startPoint y: 15, endPoint x: 299, endPoint y: 141, distance: 266.0
click at [299, 141] on div "Scholar Directory Congratulations and welcome to the Schwarzman Scholars Class …" at bounding box center [262, 72] width 396 height 280
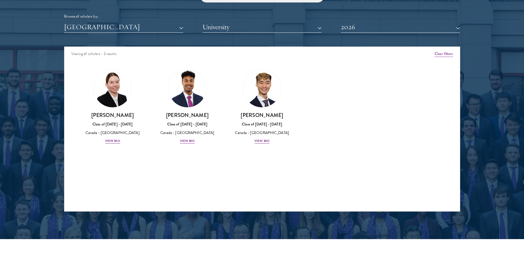
click at [299, 141] on div "[PERSON_NAME] Class of [DATE] - [DATE] [GEOGRAPHIC_DATA] - [GEOGRAPHIC_DATA] Vi…" at bounding box center [262, 107] width 75 height 86
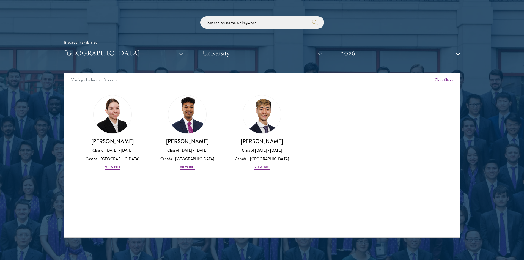
scroll to position [656, 0]
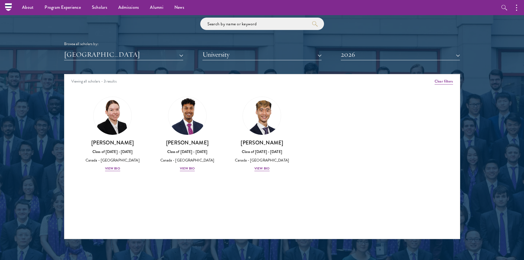
drag, startPoint x: 300, startPoint y: 178, endPoint x: 45, endPoint y: 35, distance: 292.4
click at [34, 26] on section "Scholar Directory Congratulations and welcome to the Schwarzman Scholars Class …" at bounding box center [262, 99] width 524 height 335
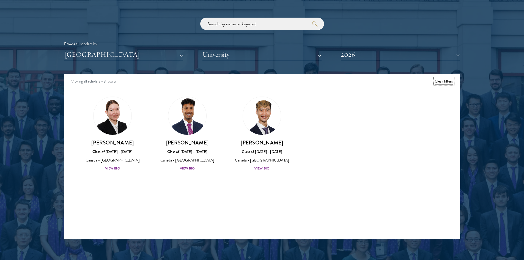
click at [447, 81] on button "Clear filters" at bounding box center [443, 81] width 18 height 6
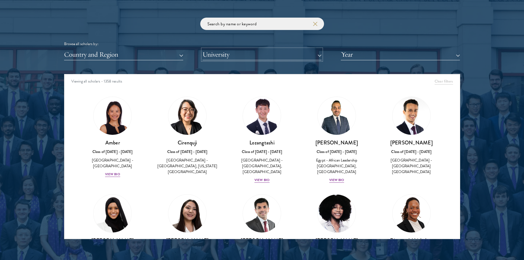
click at [260, 54] on button "University" at bounding box center [261, 54] width 119 height 11
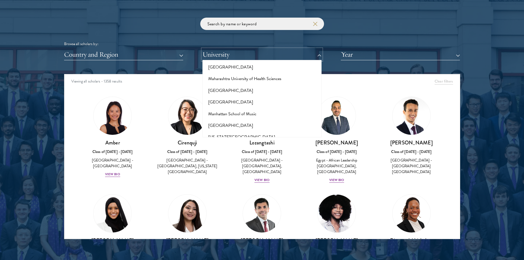
click at [260, 54] on button "University" at bounding box center [261, 54] width 119 height 11
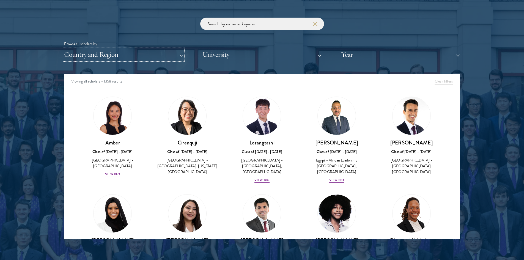
click at [144, 54] on button "Country and Region" at bounding box center [123, 54] width 119 height 11
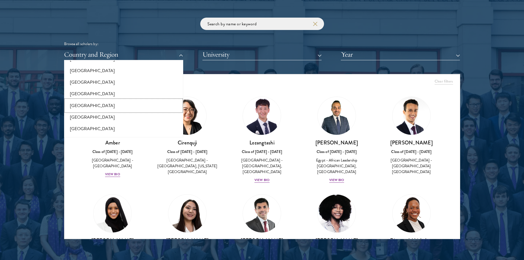
click at [89, 107] on button "[GEOGRAPHIC_DATA]" at bounding box center [124, 106] width 116 height 12
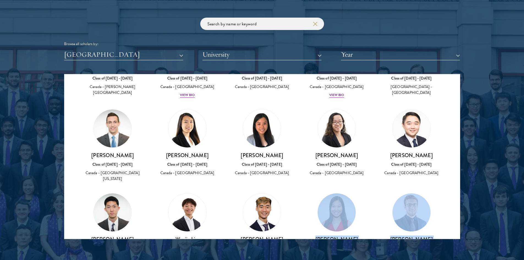
scroll to position [165, 0]
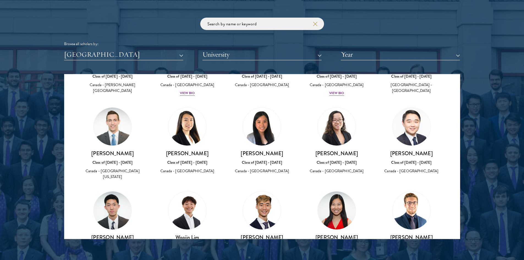
click at [305, 150] on h3 "[PERSON_NAME]" at bounding box center [337, 153] width 64 height 7
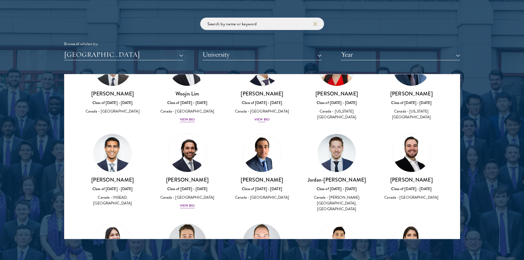
scroll to position [275, 0]
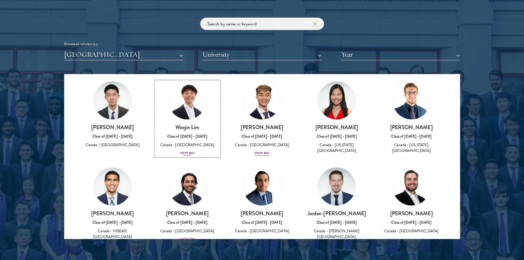
click at [186, 142] on div "Canada - [GEOGRAPHIC_DATA]" at bounding box center [187, 145] width 64 height 6
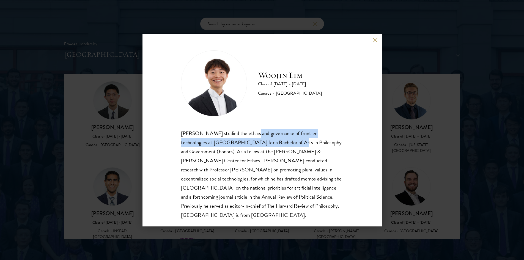
drag, startPoint x: 249, startPoint y: 135, endPoint x: 266, endPoint y: 144, distance: 19.2
click at [266, 144] on div "[PERSON_NAME] studied the ethics and governance of frontier technologies at [GE…" at bounding box center [262, 174] width 162 height 91
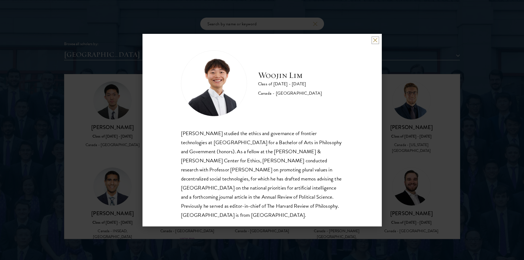
click at [375, 40] on button at bounding box center [375, 40] width 5 height 5
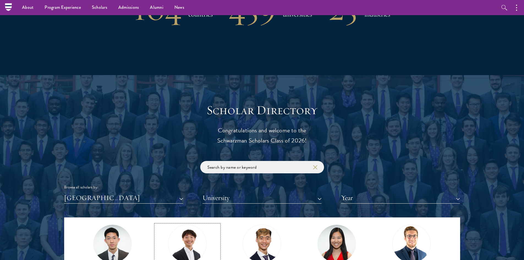
scroll to position [409, 0]
